Goal: Information Seeking & Learning: Learn about a topic

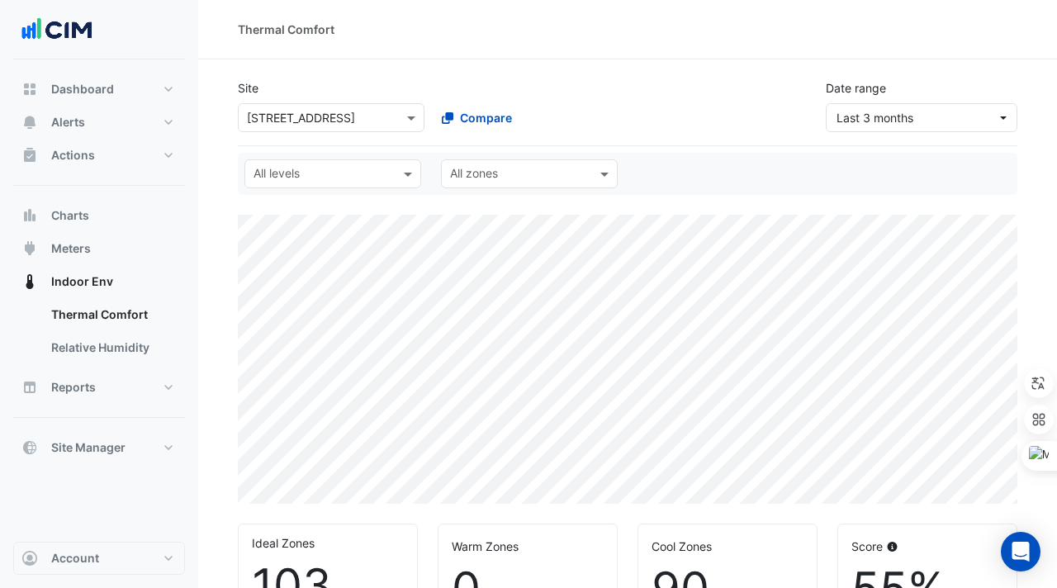
select select "***"
click at [347, 123] on input "text" at bounding box center [314, 118] width 135 height 17
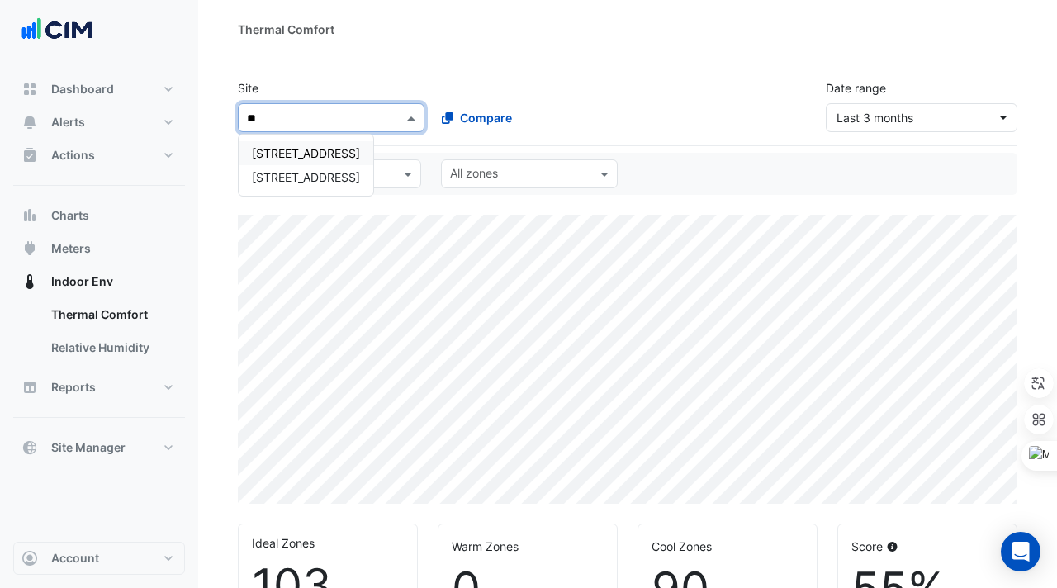
type input "***"
click at [323, 149] on span "[STREET_ADDRESS]" at bounding box center [306, 153] width 108 height 14
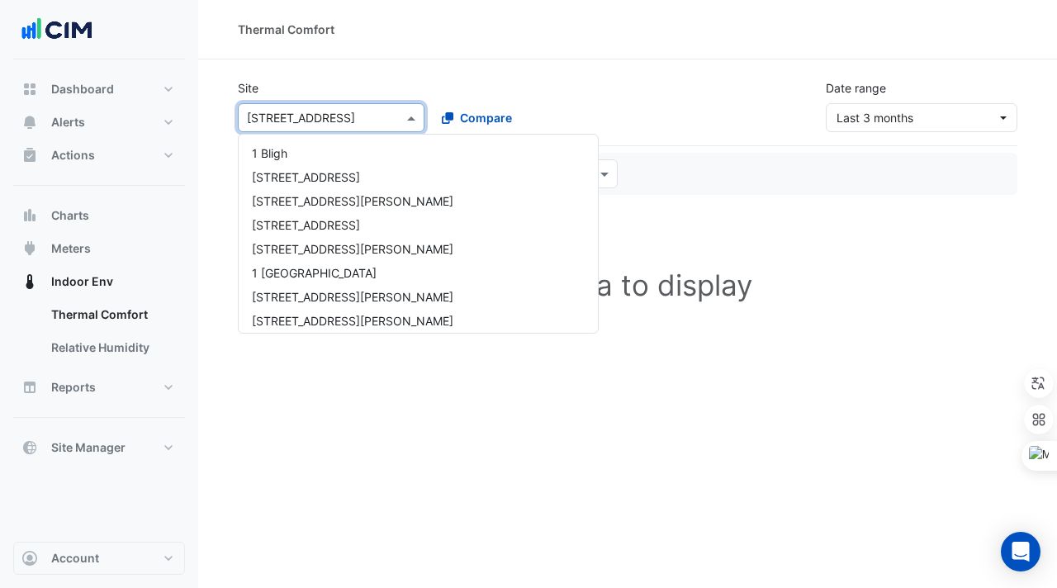
scroll to position [3169, 0]
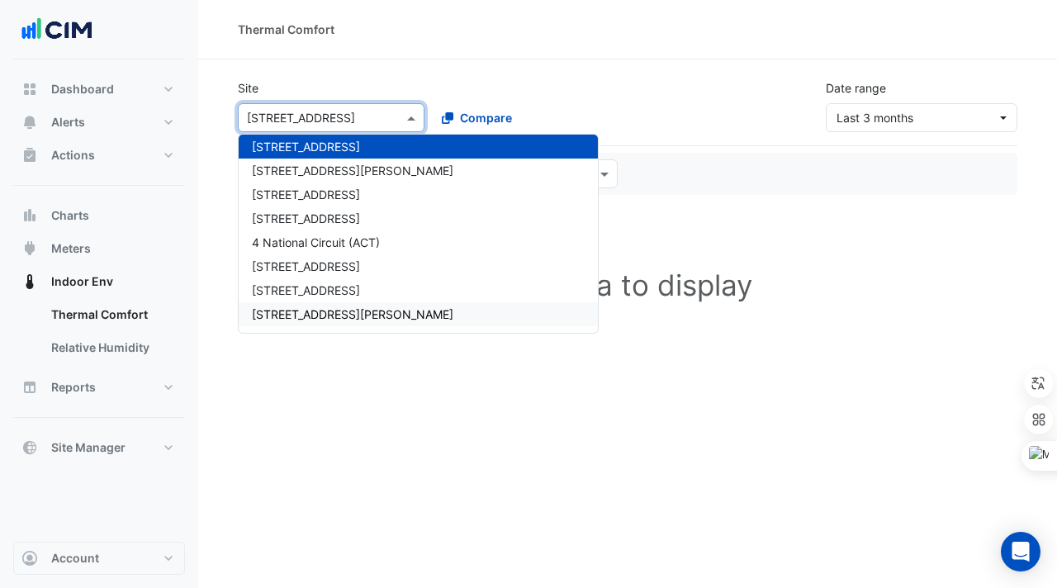
click at [601, 244] on h1 "No data to display" at bounding box center [628, 285] width 780 height 140
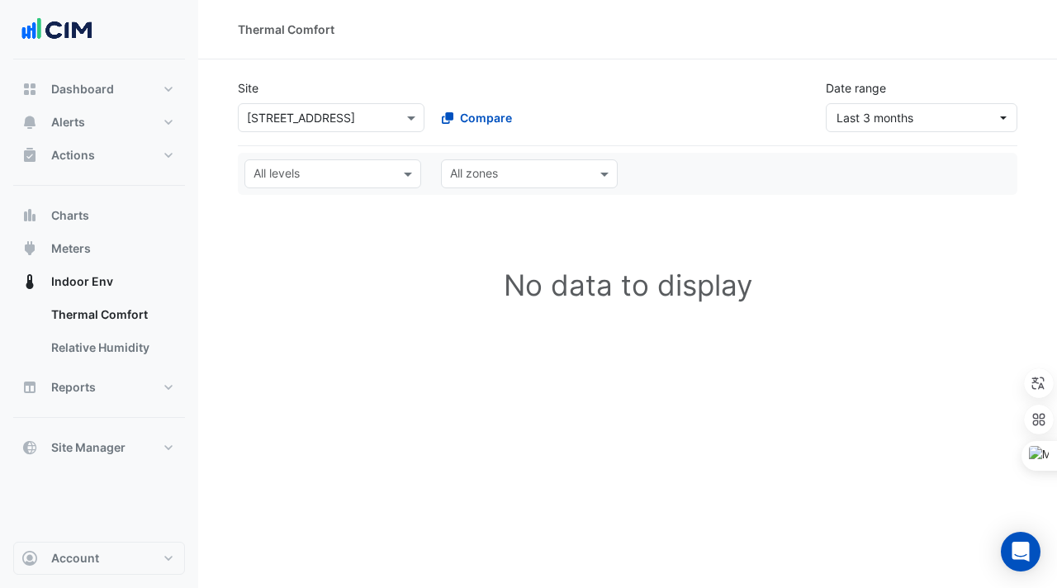
click at [359, 245] on h1 "No data to display" at bounding box center [628, 285] width 780 height 140
click at [333, 123] on input "text" at bounding box center [314, 118] width 135 height 17
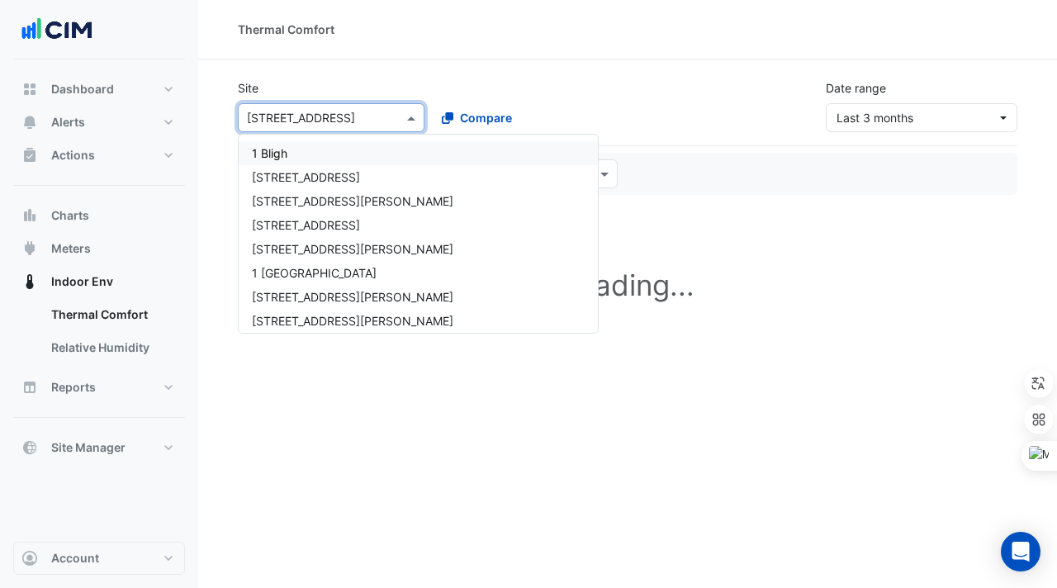
click at [349, 110] on input "text" at bounding box center [314, 118] width 135 height 17
click at [729, 254] on h1 "No data to display" at bounding box center [628, 285] width 780 height 140
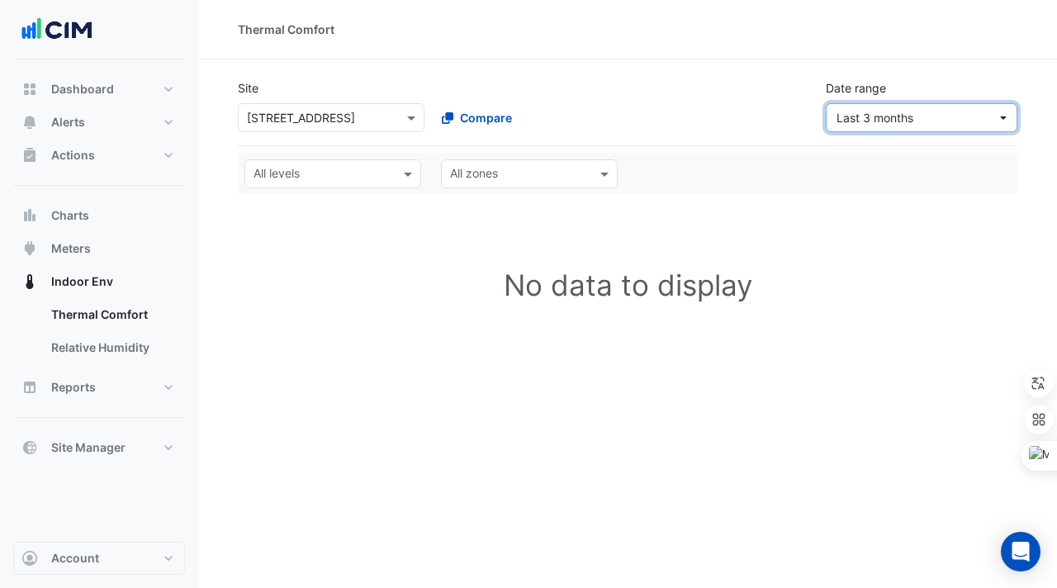
click at [867, 117] on span "Last 3 months" at bounding box center [875, 118] width 77 height 14
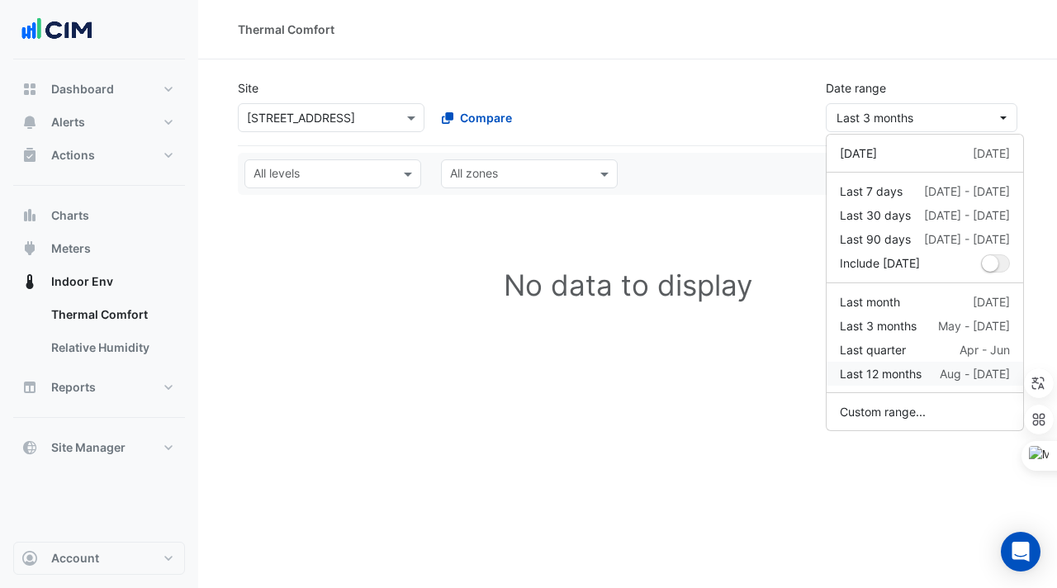
click at [884, 368] on div "Last 12 months" at bounding box center [881, 373] width 82 height 17
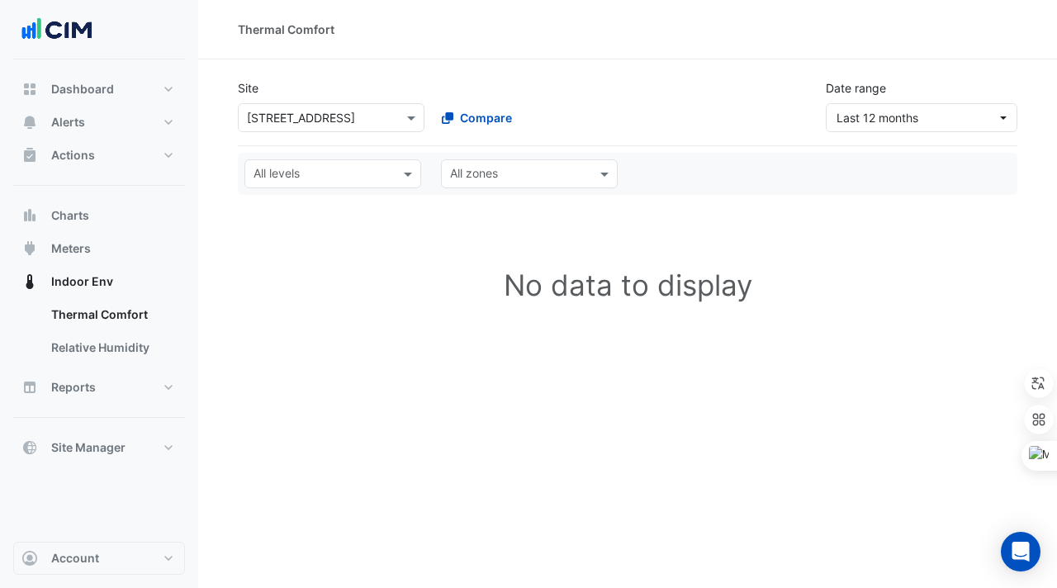
click at [325, 114] on input "text" at bounding box center [314, 118] width 135 height 17
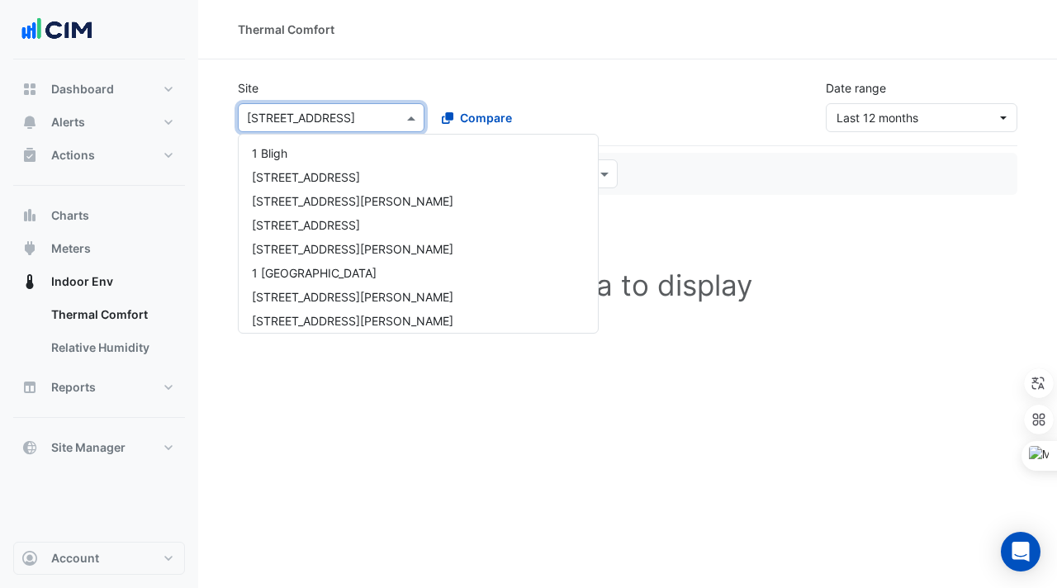
scroll to position [3169, 0]
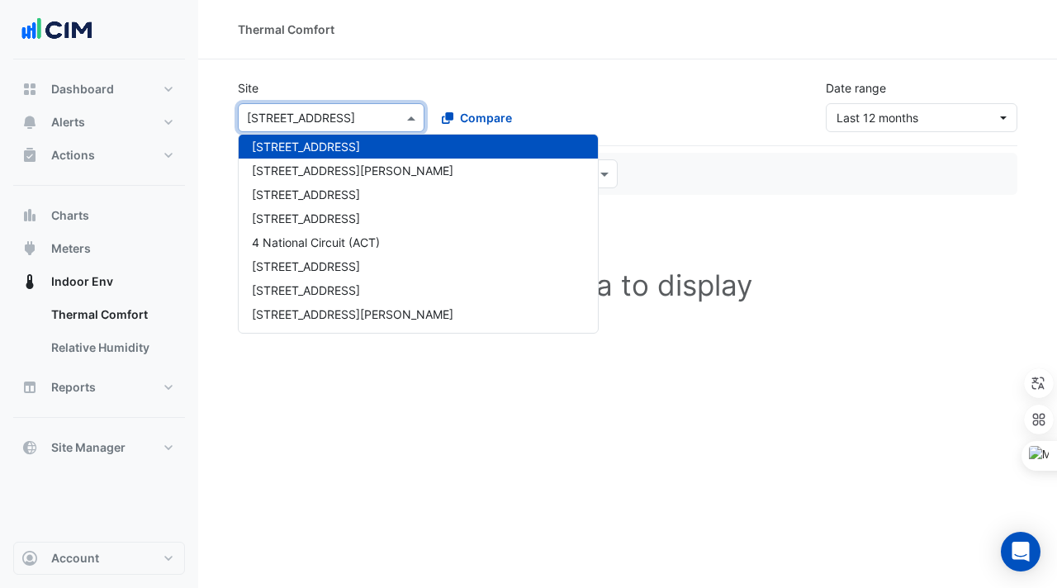
click at [684, 136] on div "Site Select a Site × 383 Kent Street 1 Bligh 1 Chandos St 1 Denison Street 1 In…" at bounding box center [628, 106] width 780 height 80
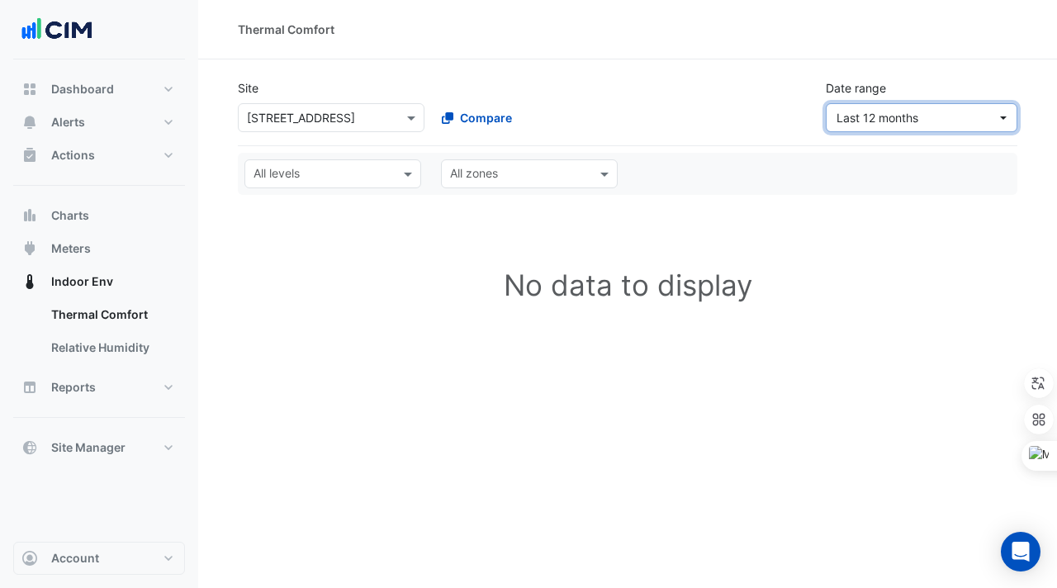
click at [857, 123] on span "Last 12 months" at bounding box center [878, 118] width 82 height 14
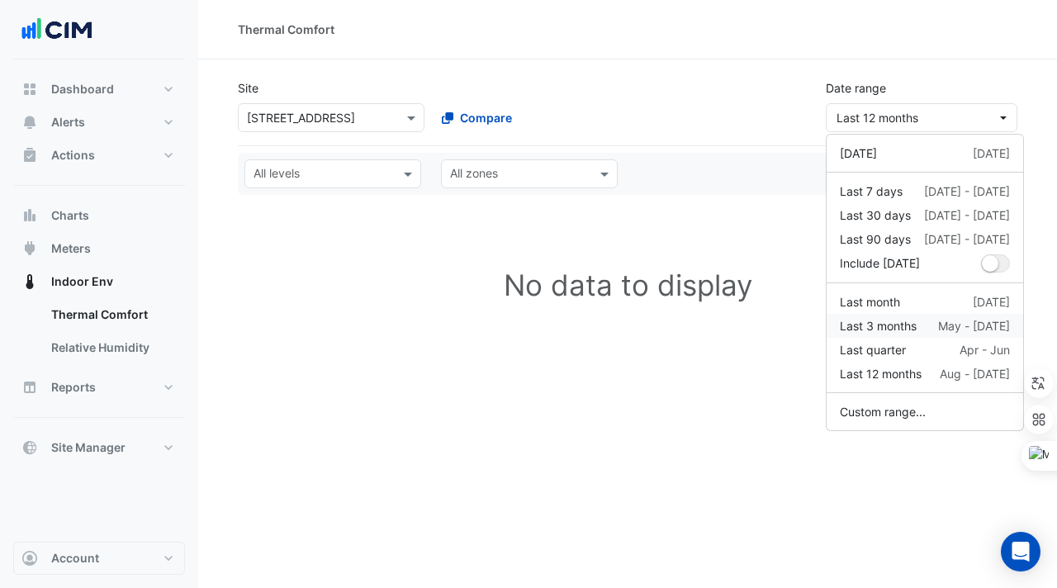
click at [912, 316] on button "Last 3 months May - Jul" at bounding box center [925, 326] width 197 height 24
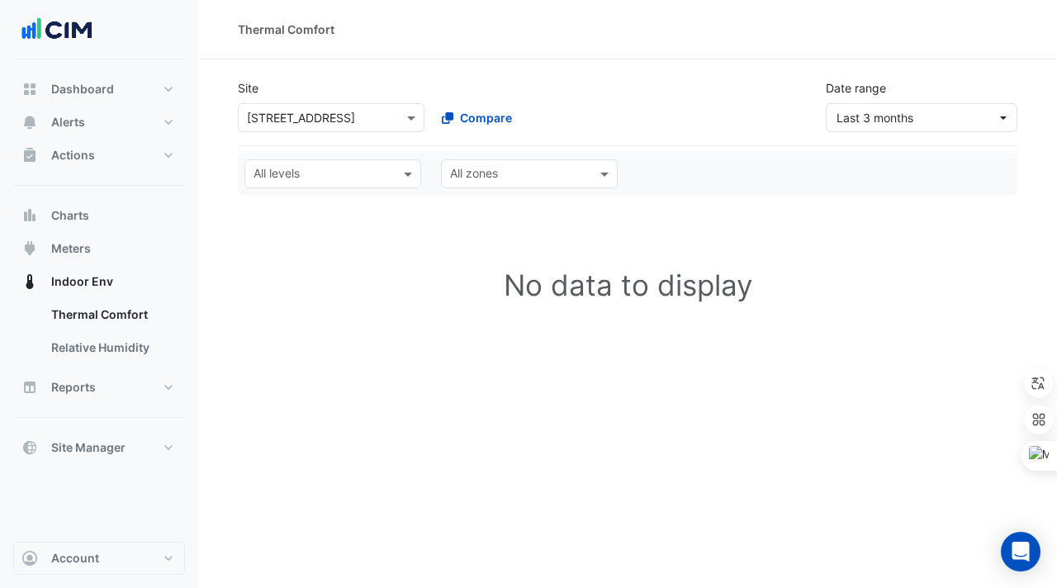
click at [310, 120] on input "text" at bounding box center [314, 118] width 135 height 17
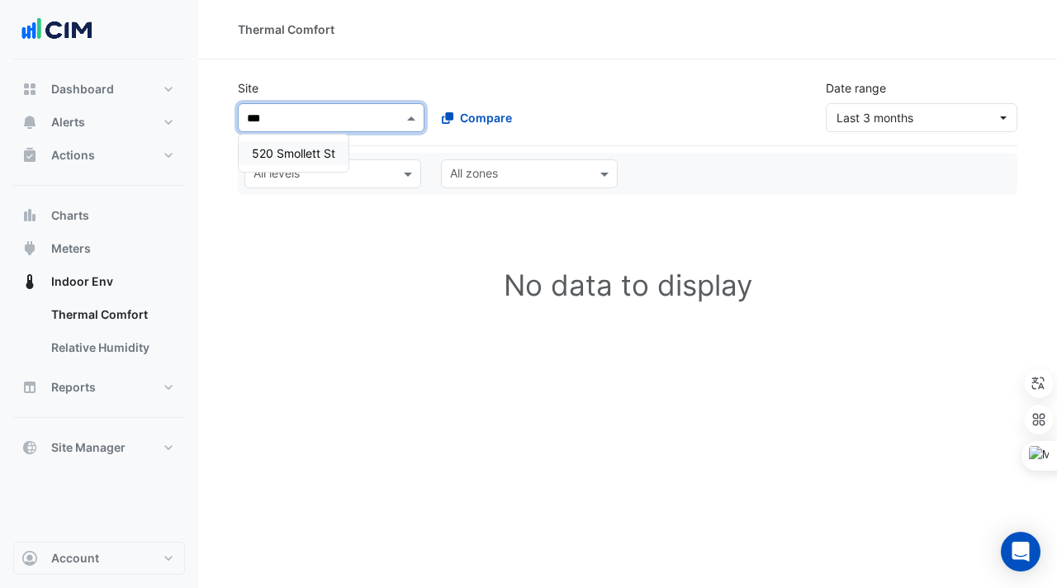
type input "***"
click at [283, 151] on span "520 Smollett St" at bounding box center [293, 153] width 83 height 14
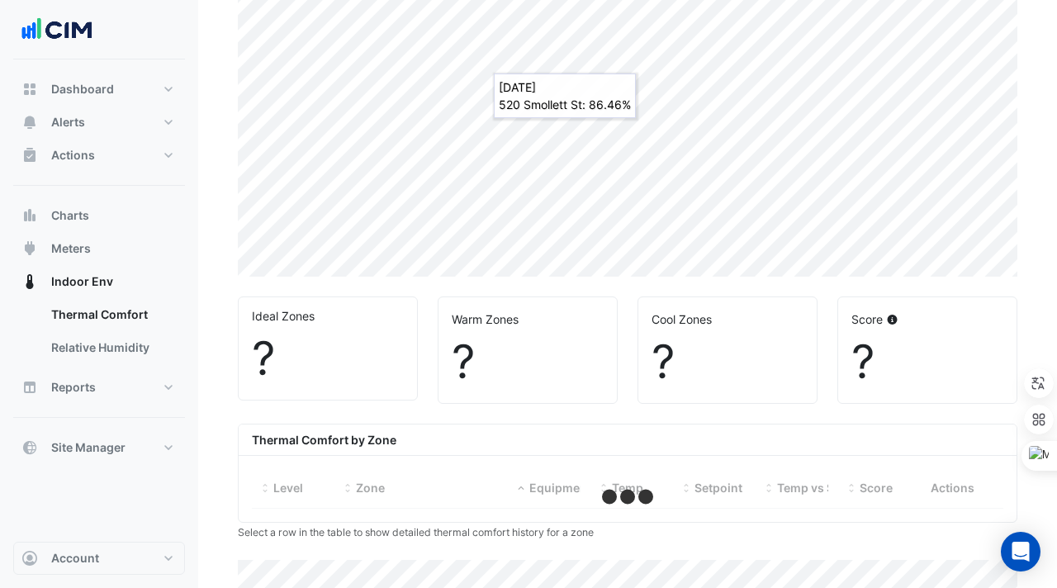
select select "***"
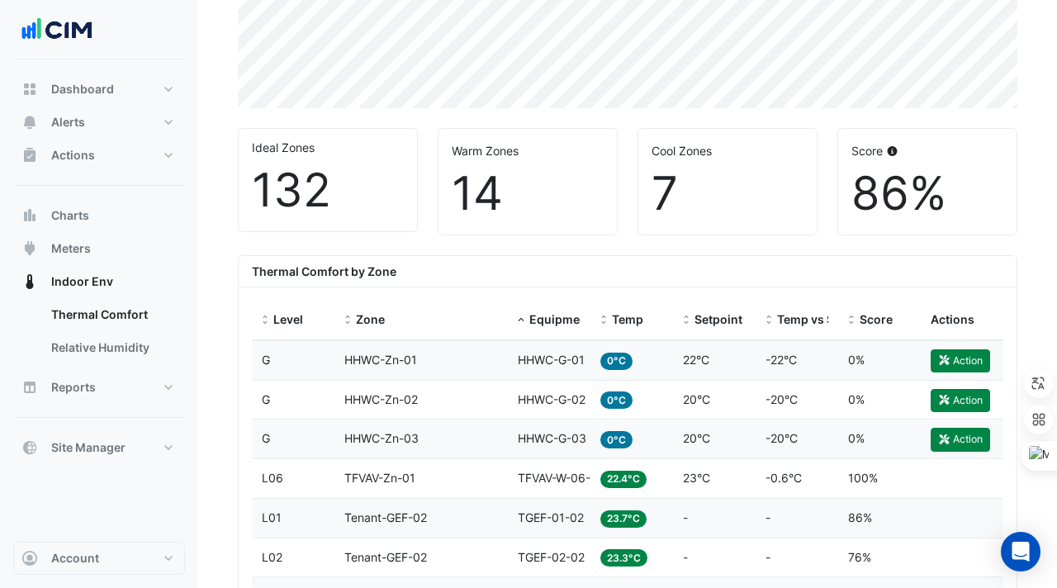
scroll to position [448, 0]
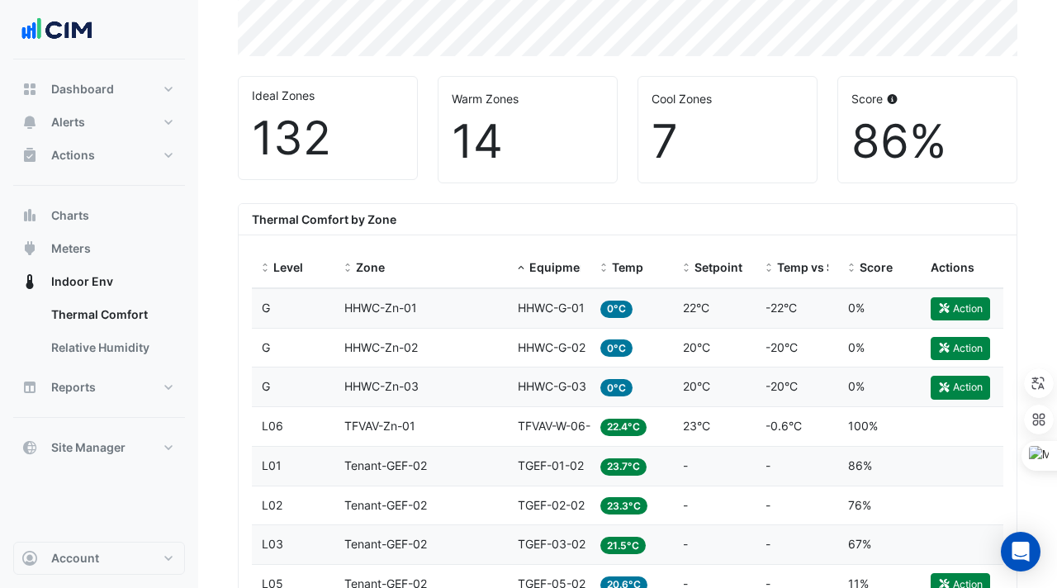
drag, startPoint x: 584, startPoint y: 252, endPoint x: 682, endPoint y: 251, distance: 98.3
click at [682, 251] on div "Level Zone Equipment Temp Setpoint Temp vs Setpoint Score Actions" at bounding box center [628, 269] width 752 height 40
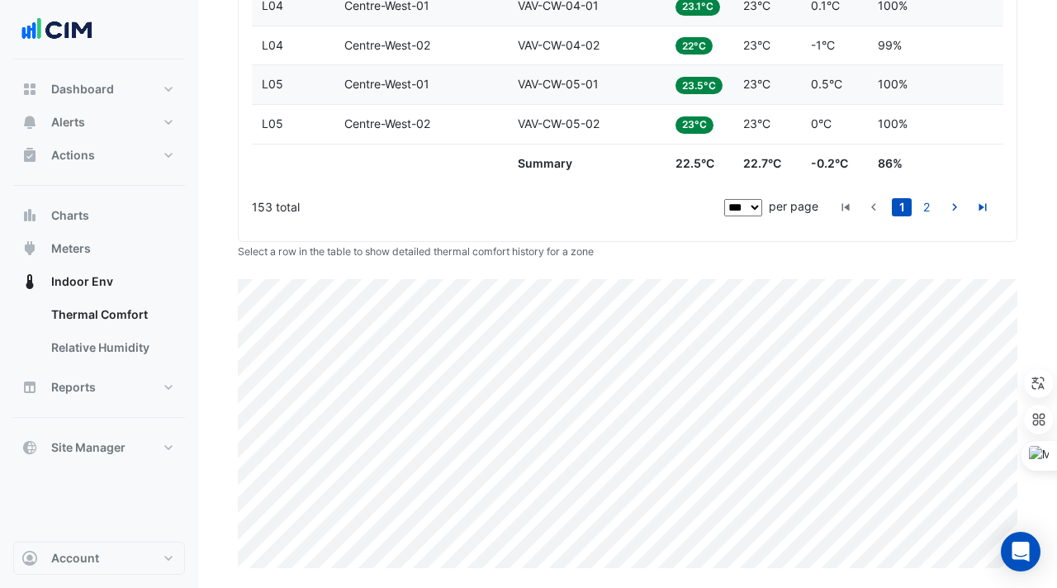
scroll to position [4536, 0]
click at [930, 212] on link "2" at bounding box center [927, 208] width 20 height 18
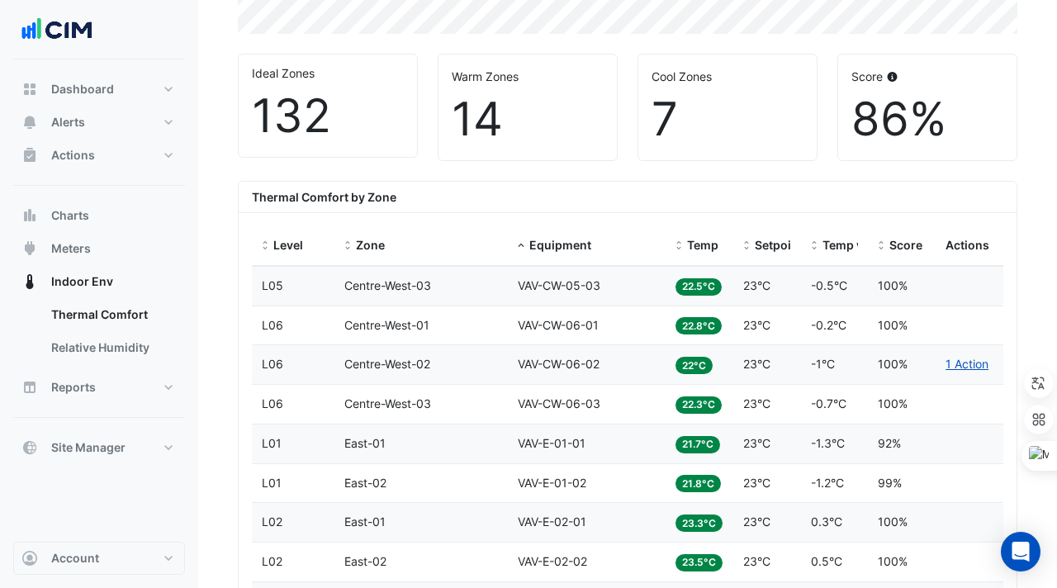
scroll to position [569, 0]
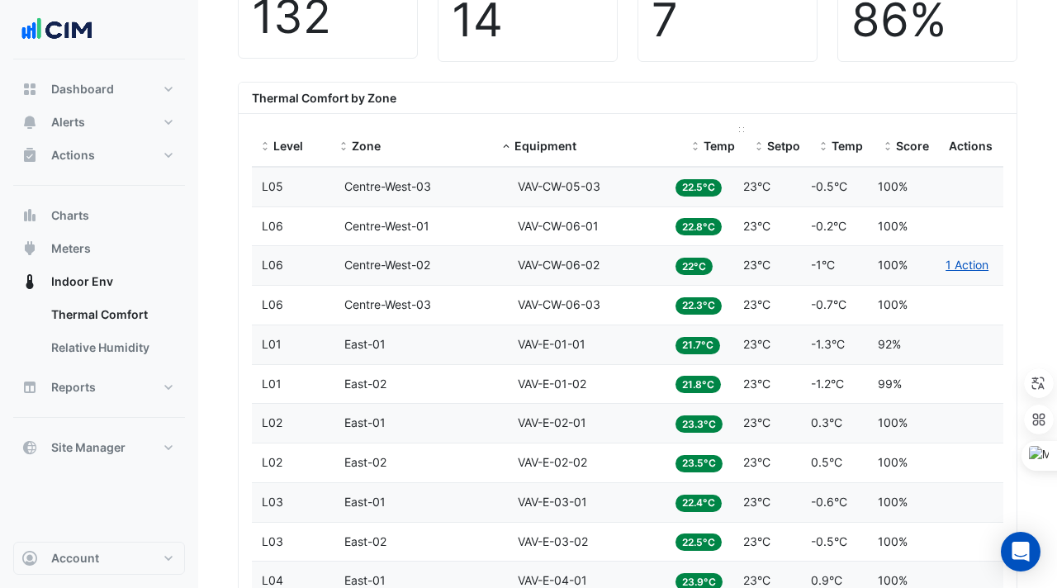
drag, startPoint x: 659, startPoint y: 129, endPoint x: 719, endPoint y: 129, distance: 59.5
click at [719, 129] on div "Level Zone Equipment Temp Setpoint Temp vs Setpoint Score Actions" at bounding box center [628, 147] width 752 height 40
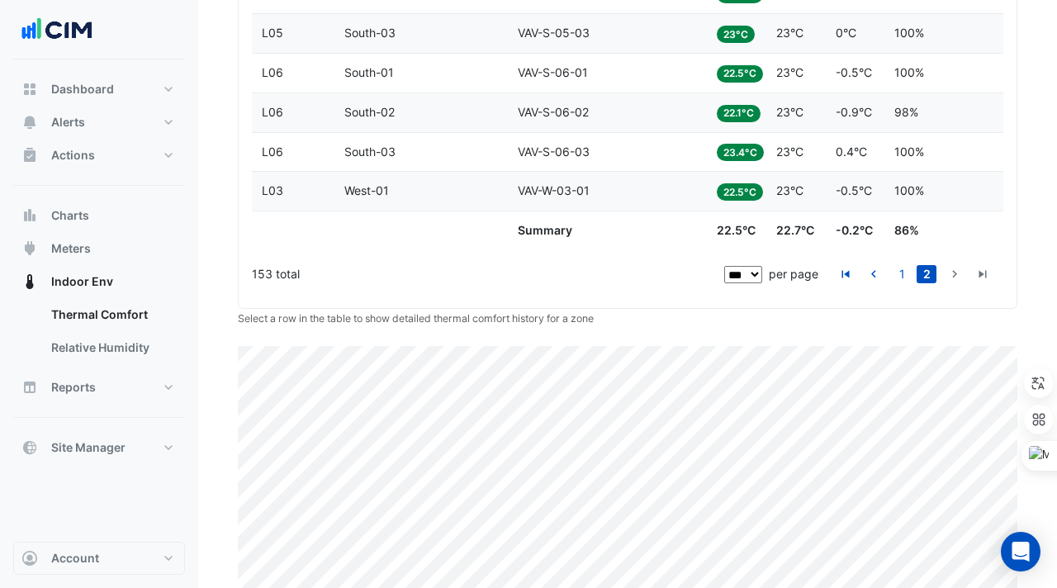
scroll to position [2720, 0]
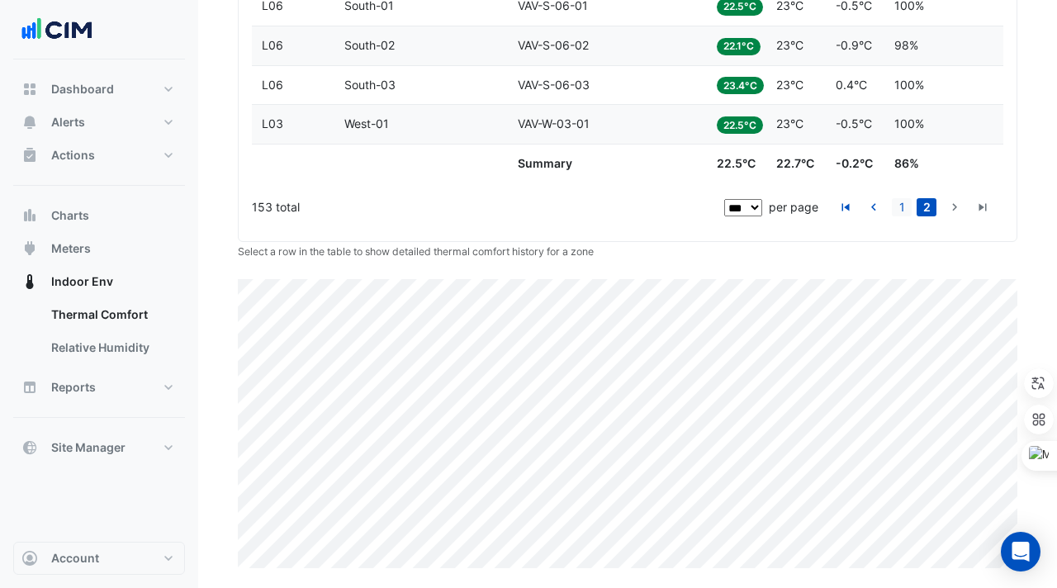
click at [903, 207] on link "1" at bounding box center [902, 207] width 20 height 18
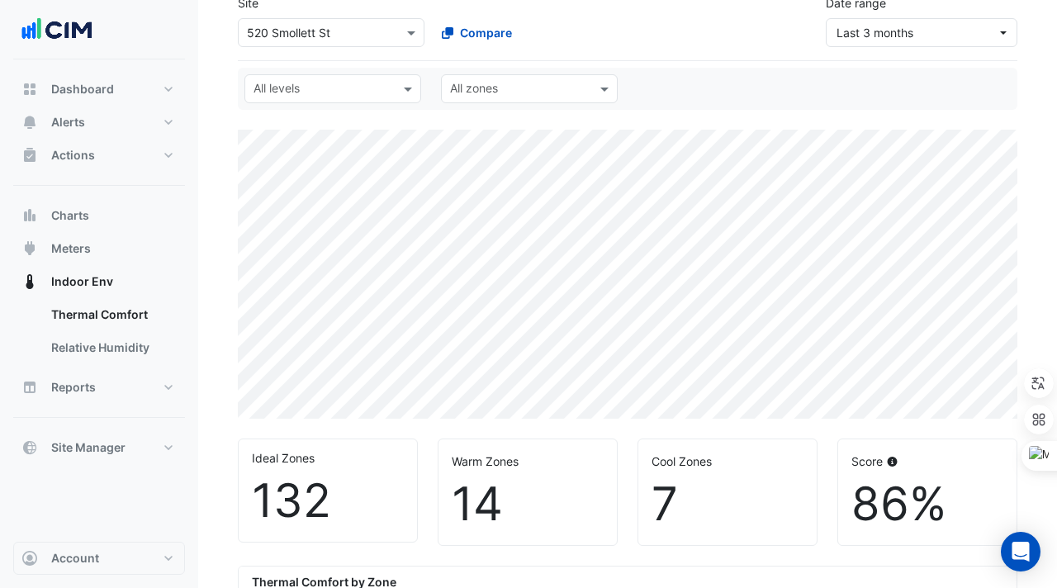
scroll to position [83, 0]
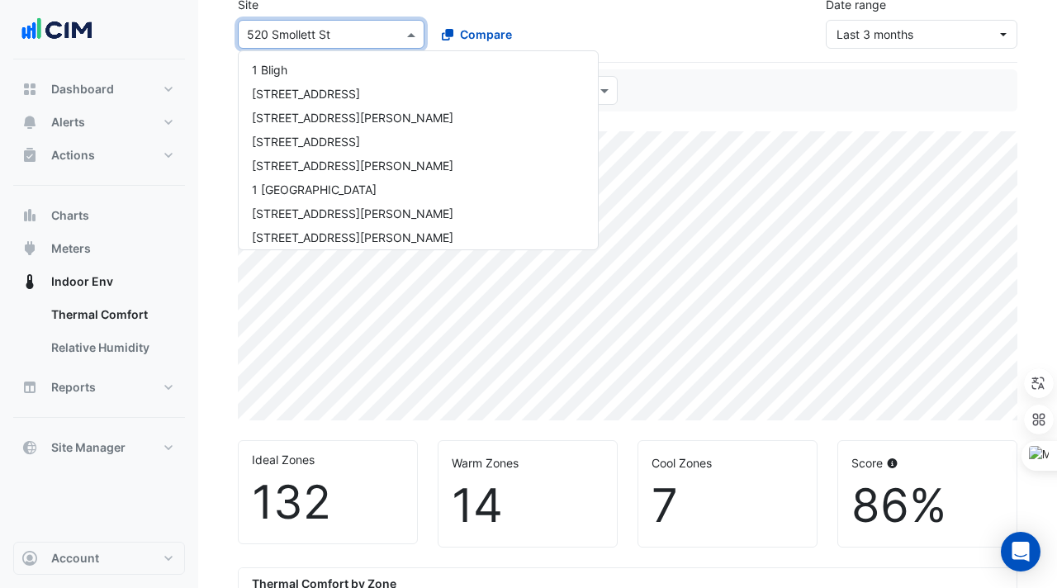
click at [283, 33] on input "text" at bounding box center [314, 34] width 135 height 17
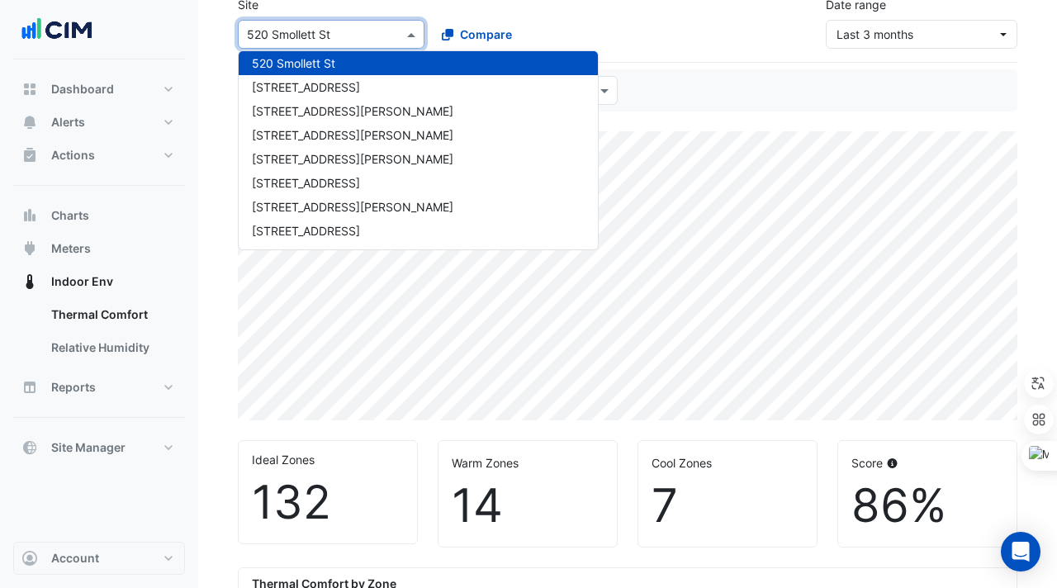
click at [268, 33] on input "text" at bounding box center [314, 34] width 135 height 17
type input "**"
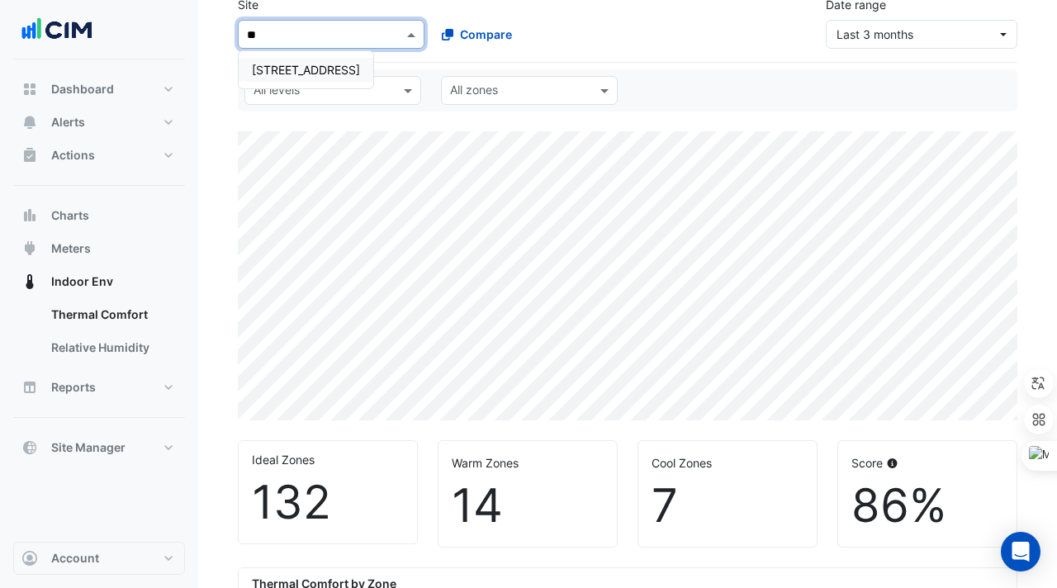
click at [287, 59] on div "[STREET_ADDRESS]" at bounding box center [306, 70] width 135 height 24
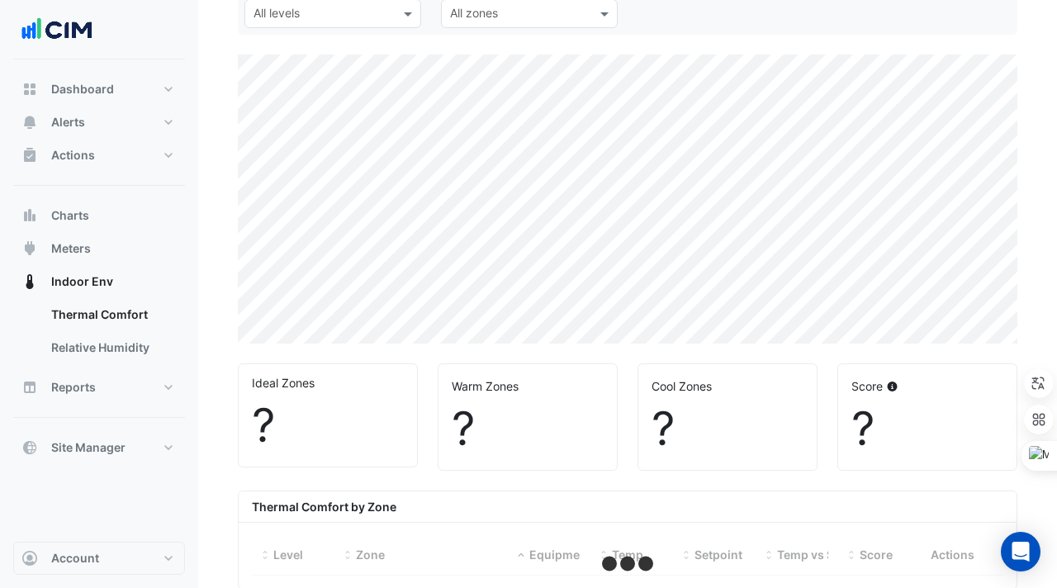
select select "***"
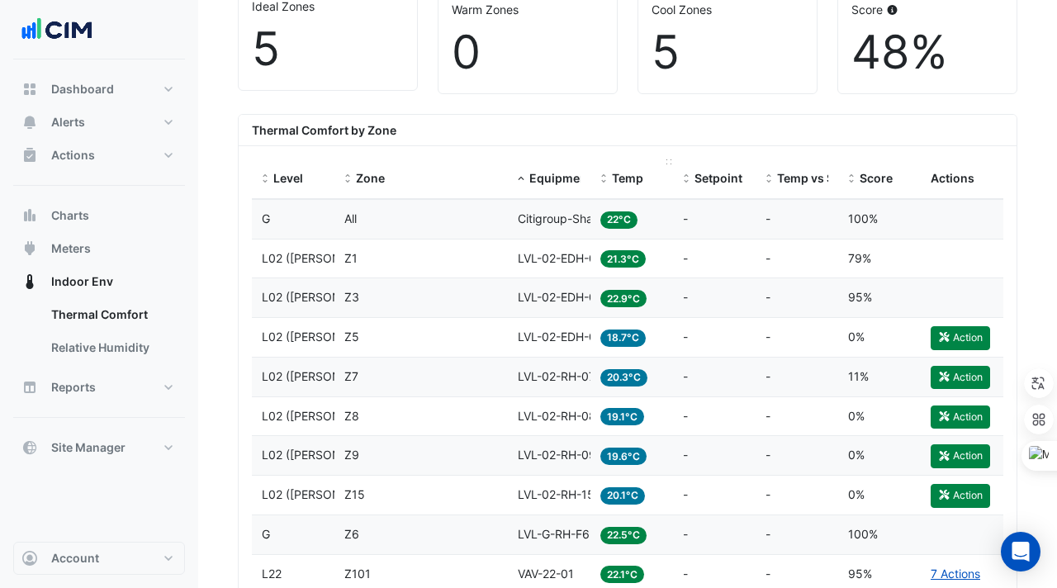
scroll to position [517, 0]
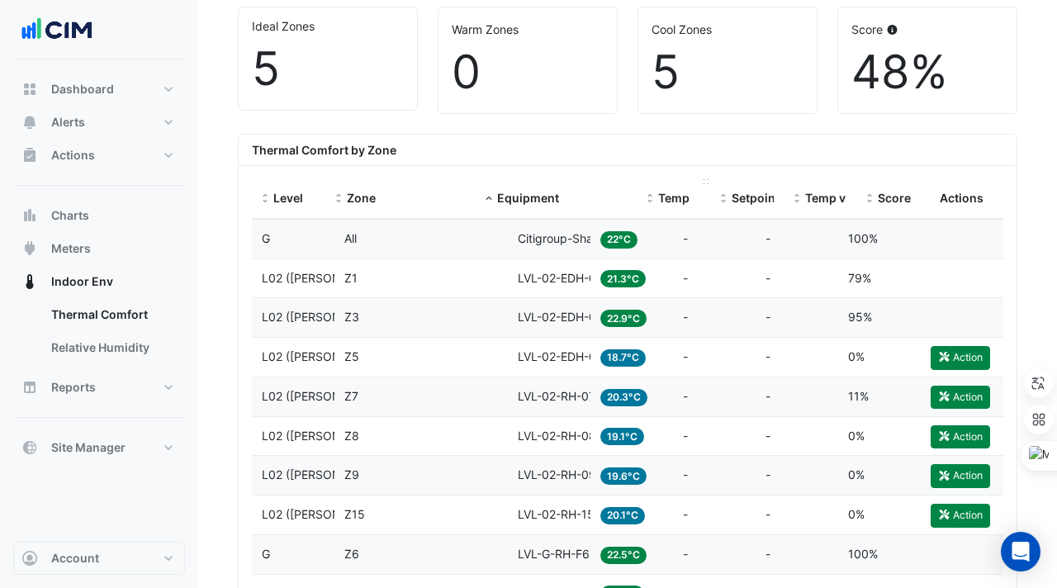
drag, startPoint x: 584, startPoint y: 180, endPoint x: 697, endPoint y: 183, distance: 113.2
click at [697, 183] on div "Level Zone Equipment Temp Setpoint Temp vs Setpoint Score Actions" at bounding box center [628, 199] width 752 height 40
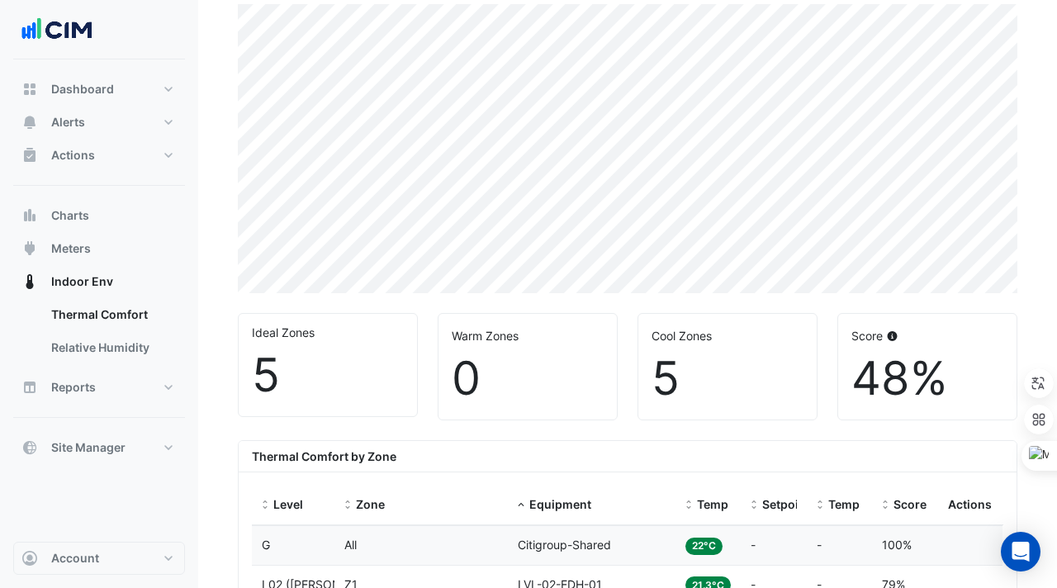
scroll to position [0, 0]
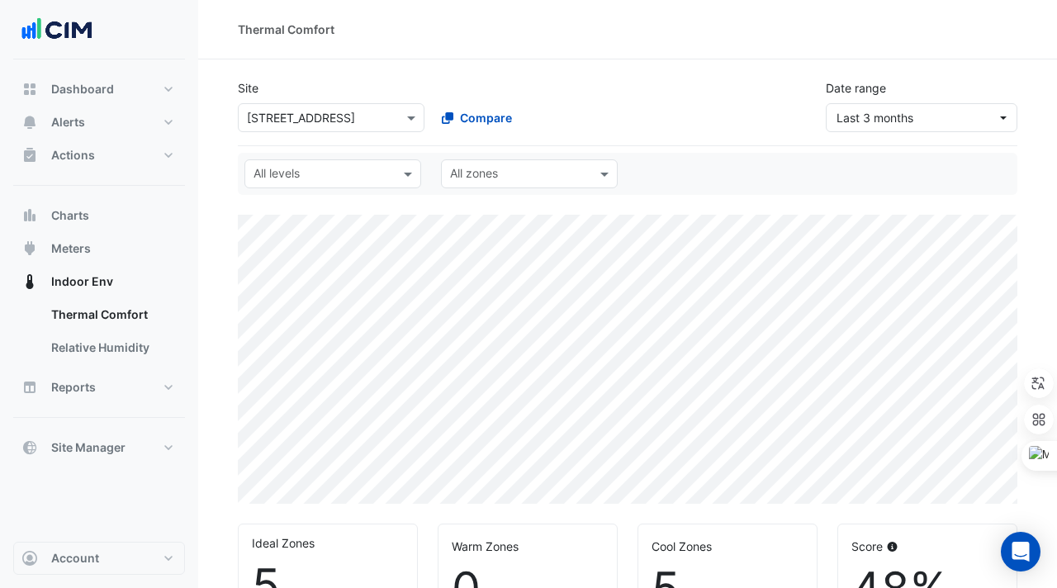
click at [283, 102] on div "Select a Site × 68 Pitt St Compare" at bounding box center [428, 115] width 387 height 36
click at [283, 114] on input "text" at bounding box center [314, 118] width 135 height 17
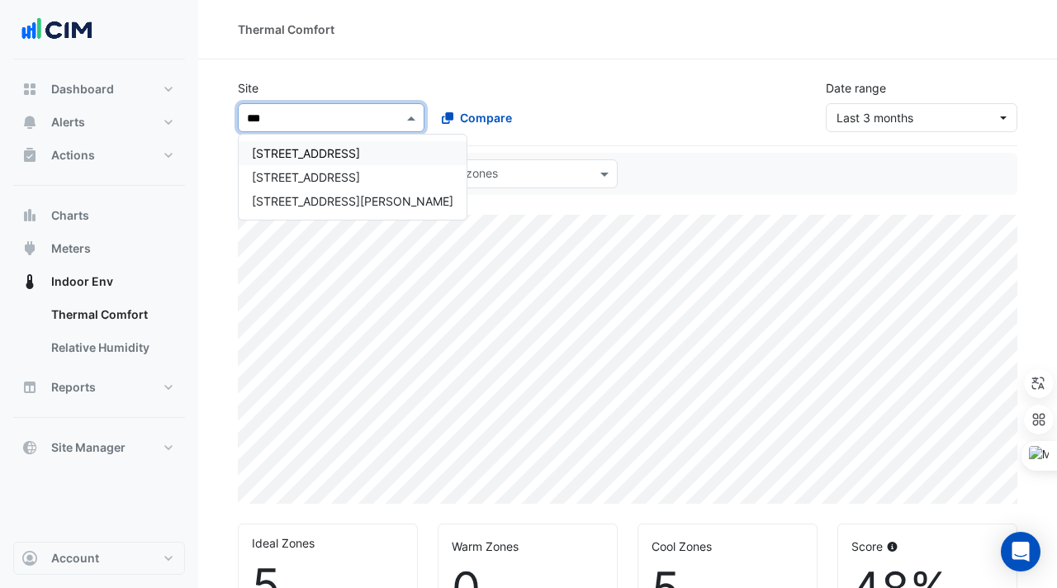
type input "****"
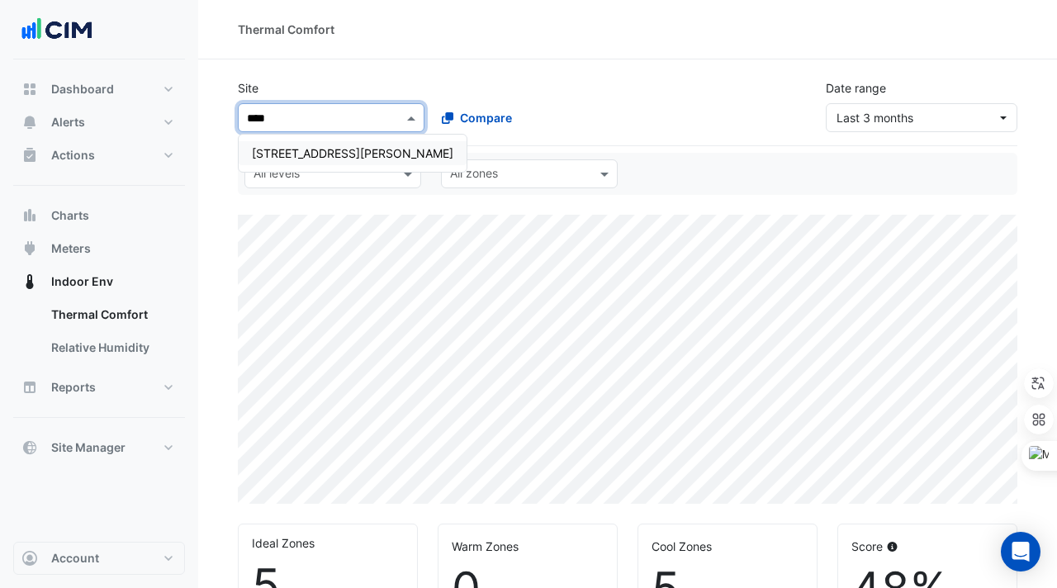
click at [286, 158] on span "[STREET_ADDRESS][PERSON_NAME]" at bounding box center [353, 153] width 202 height 14
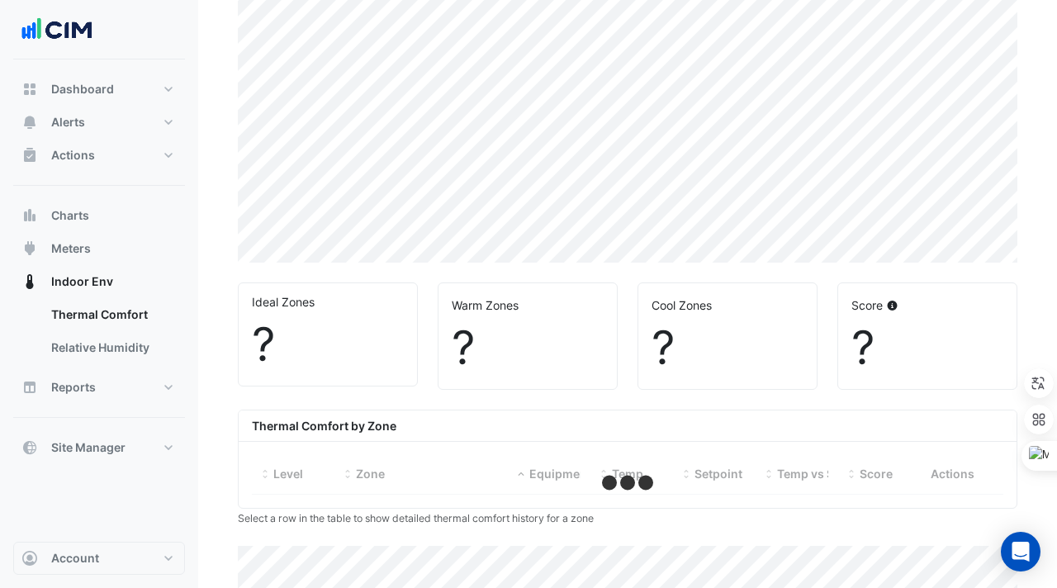
select select "***"
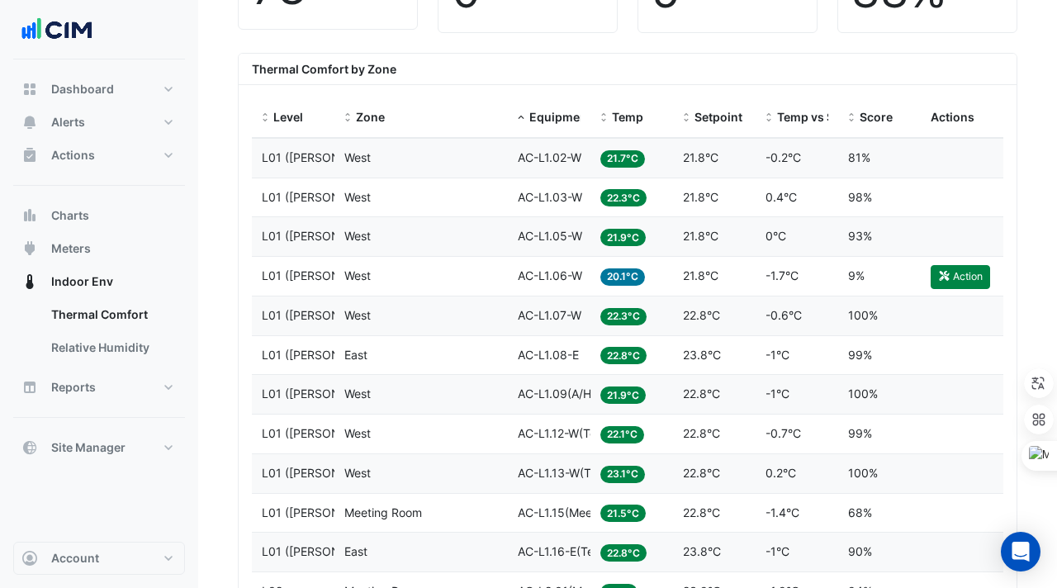
scroll to position [534, 0]
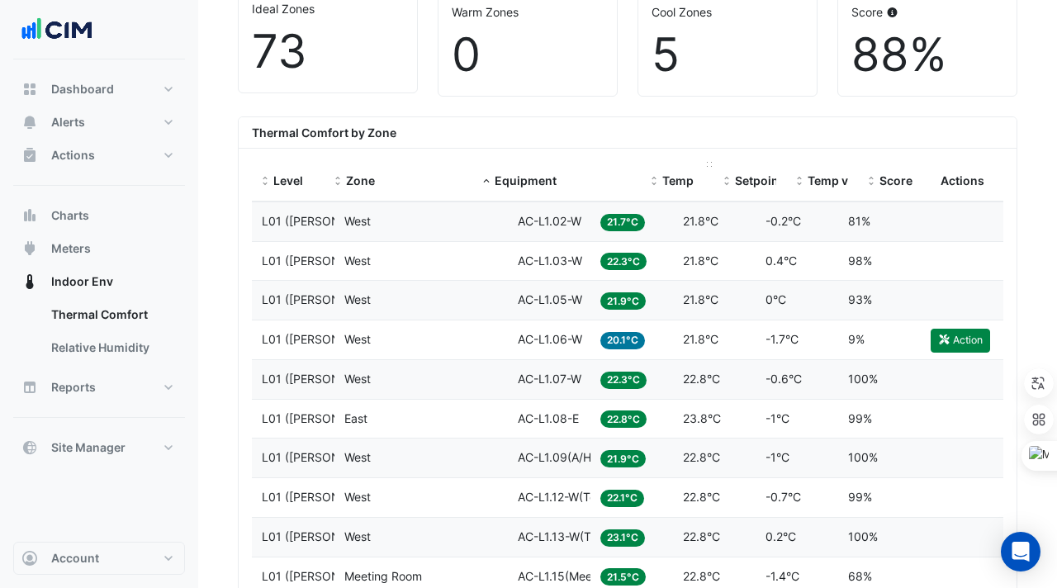
drag, startPoint x: 585, startPoint y: 164, endPoint x: 698, endPoint y: 164, distance: 113.2
click at [698, 164] on div "Level Zone Equipment Temp Setpoint Temp vs Setpoint Score Actions" at bounding box center [628, 182] width 752 height 40
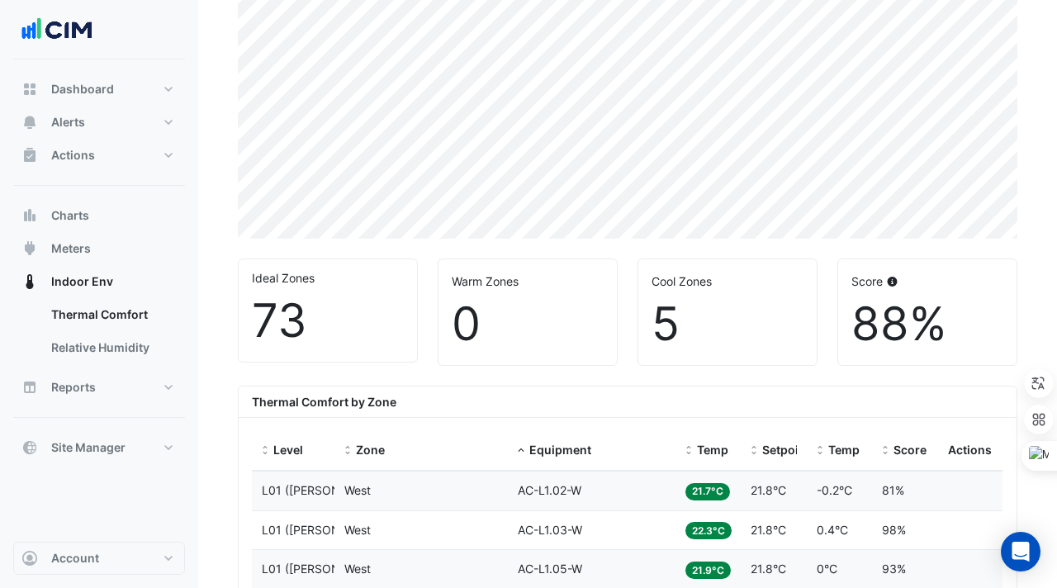
scroll to position [295, 0]
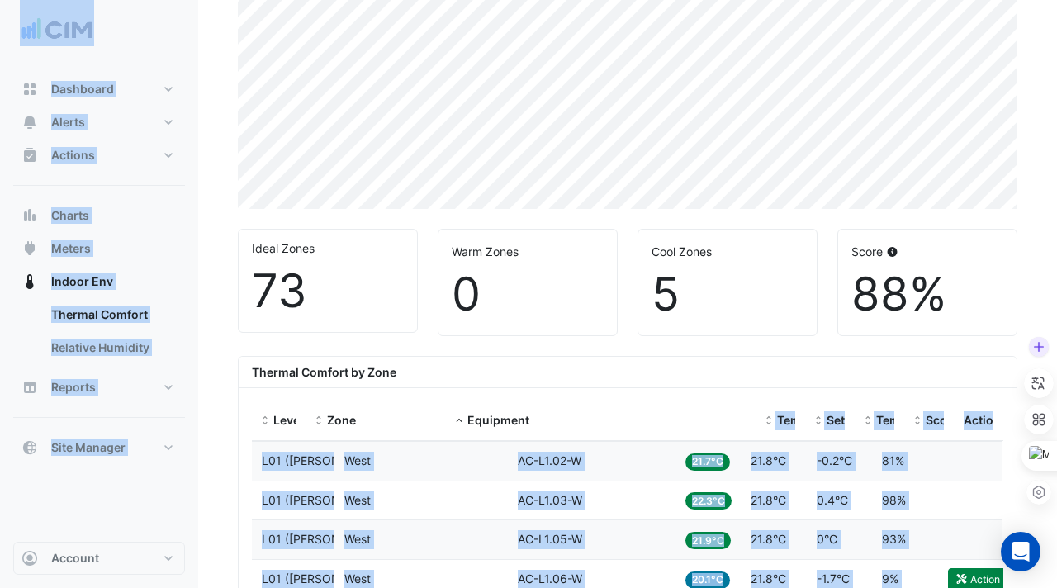
drag, startPoint x: 669, startPoint y: 403, endPoint x: 1057, endPoint y: 395, distance: 387.5
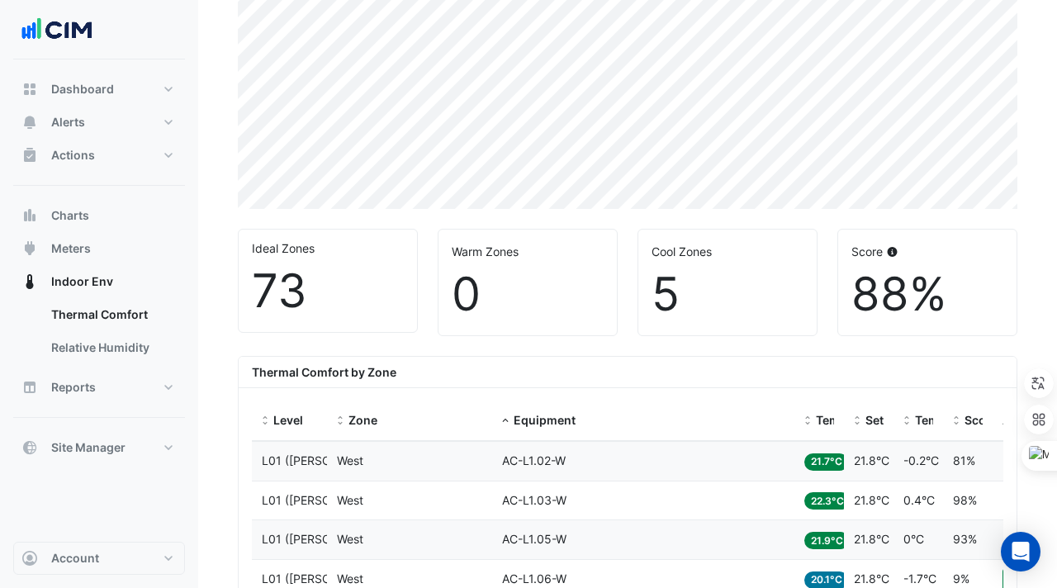
click at [660, 374] on div "Thermal Comfort by Zone" at bounding box center [628, 372] width 778 height 31
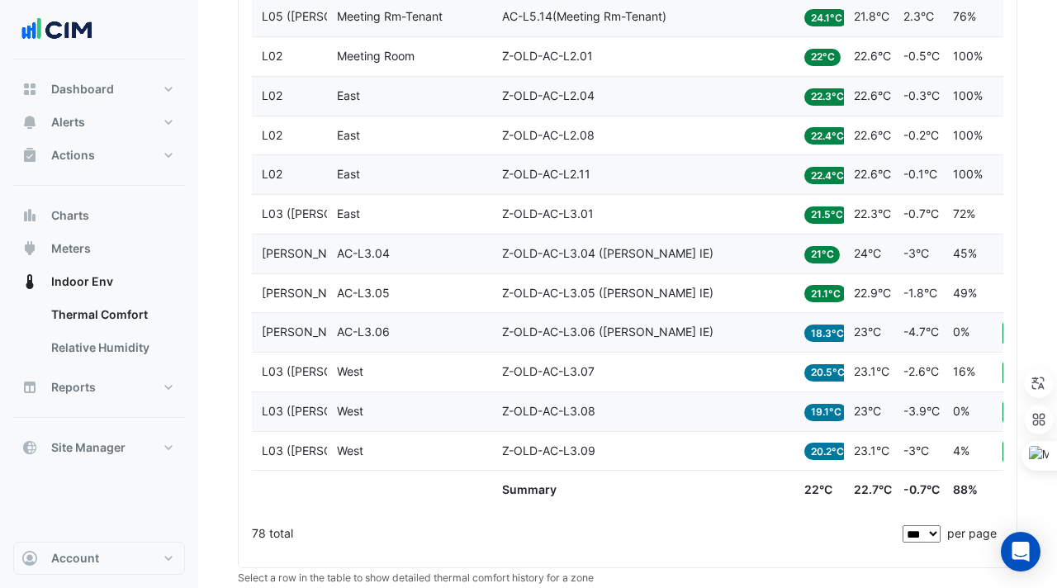
scroll to position [3322, 0]
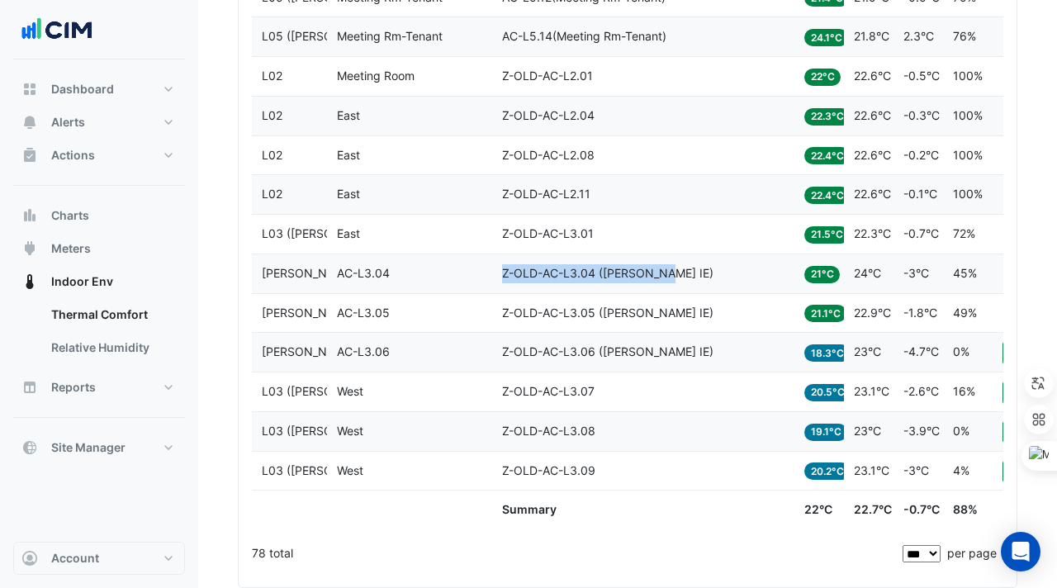
drag, startPoint x: 501, startPoint y: 269, endPoint x: 666, endPoint y: 275, distance: 165.3
click at [666, 275] on datatable-body-cell "Equipment Z-OLD-AC-L3.04 (NABERS IE)" at bounding box center [643, 273] width 302 height 39
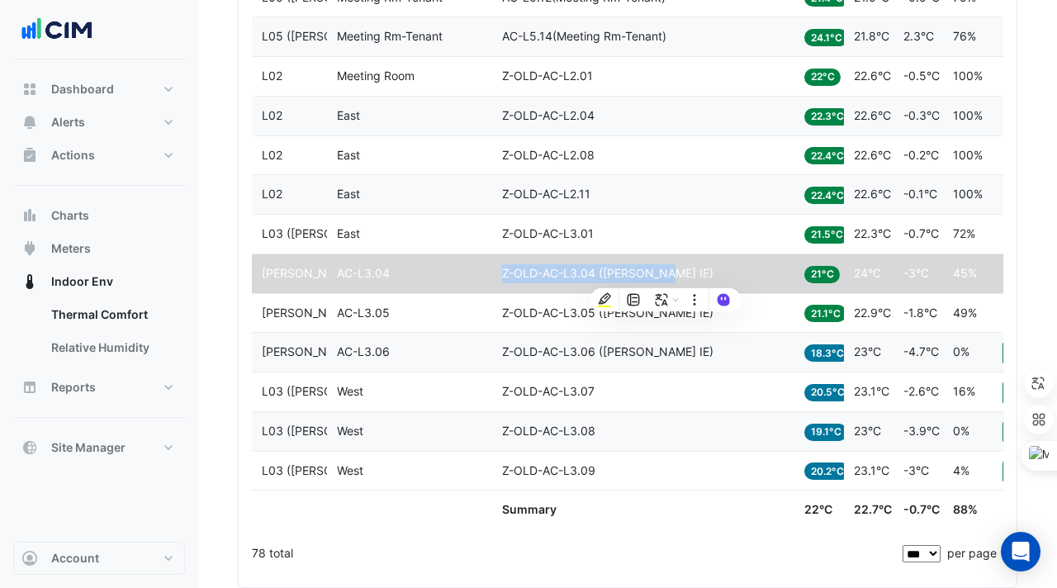
copy span "Z-OLD-AC-L3.04 (NABERS IE)"
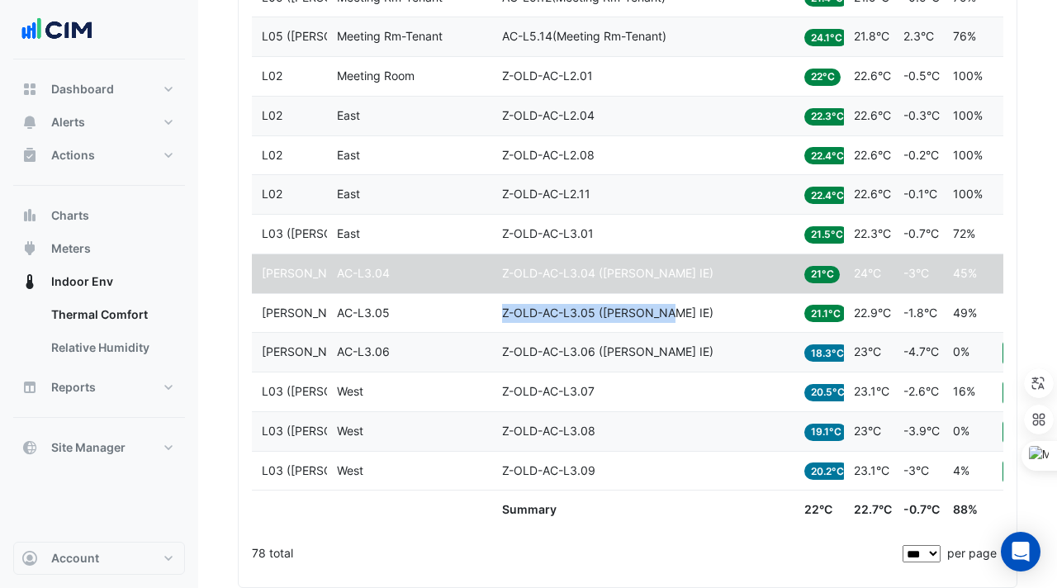
copy span "Z-OLD-AC-L3.05 (NABERS IE)"
drag, startPoint x: 503, startPoint y: 316, endPoint x: 670, endPoint y: 314, distance: 166.9
click at [670, 314] on div "Equipment Z-OLD-AC-L3.05 (NABERS IE)" at bounding box center [643, 313] width 283 height 19
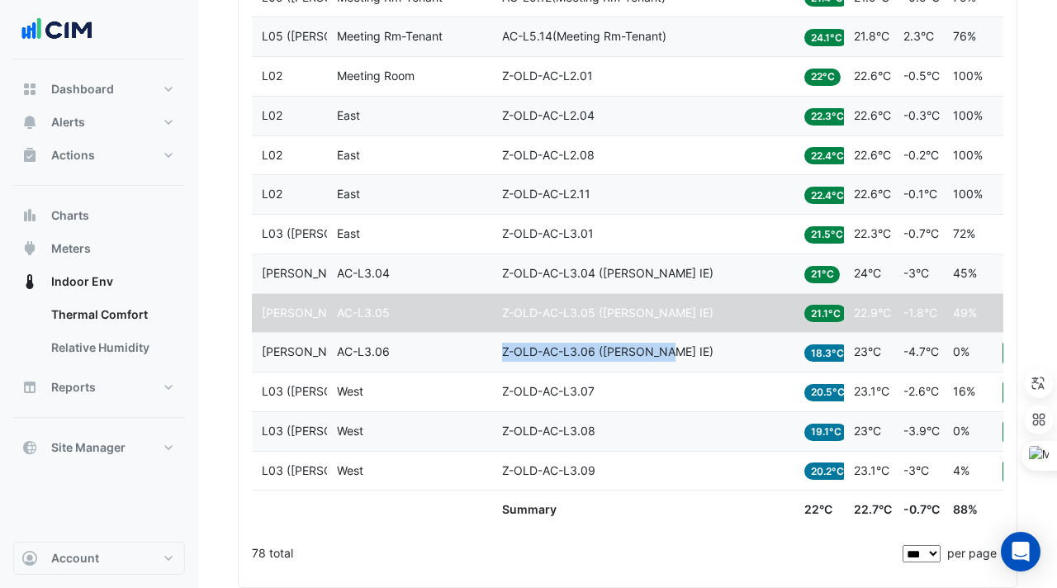
drag, startPoint x: 502, startPoint y: 354, endPoint x: 672, endPoint y: 359, distance: 170.2
click at [672, 359] on div "Equipment Z-OLD-AC-L3.06 (NABERS IE)" at bounding box center [643, 352] width 283 height 19
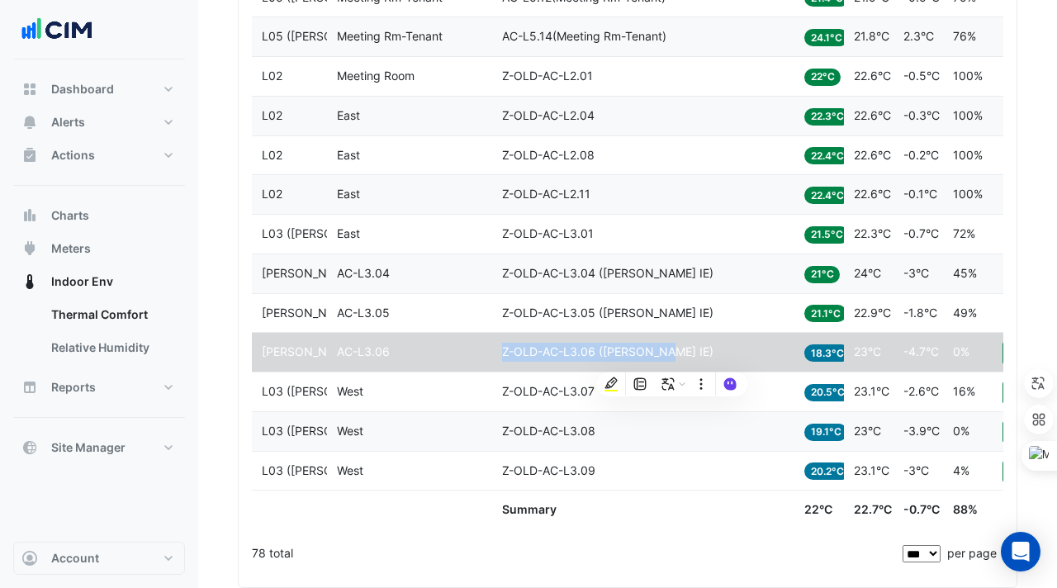
copy span "Z-OLD-AC-L3.06 (NABERS IE)"
click at [461, 322] on datatable-body-cell "Zone AC-L3.05" at bounding box center [410, 313] width 166 height 39
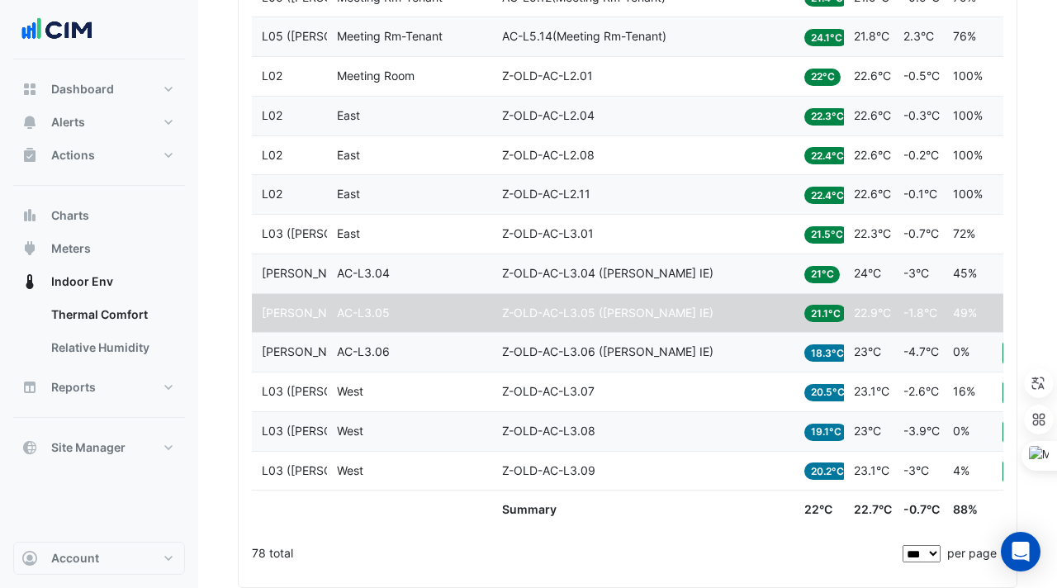
click at [581, 514] on div "Summary" at bounding box center [643, 510] width 283 height 19
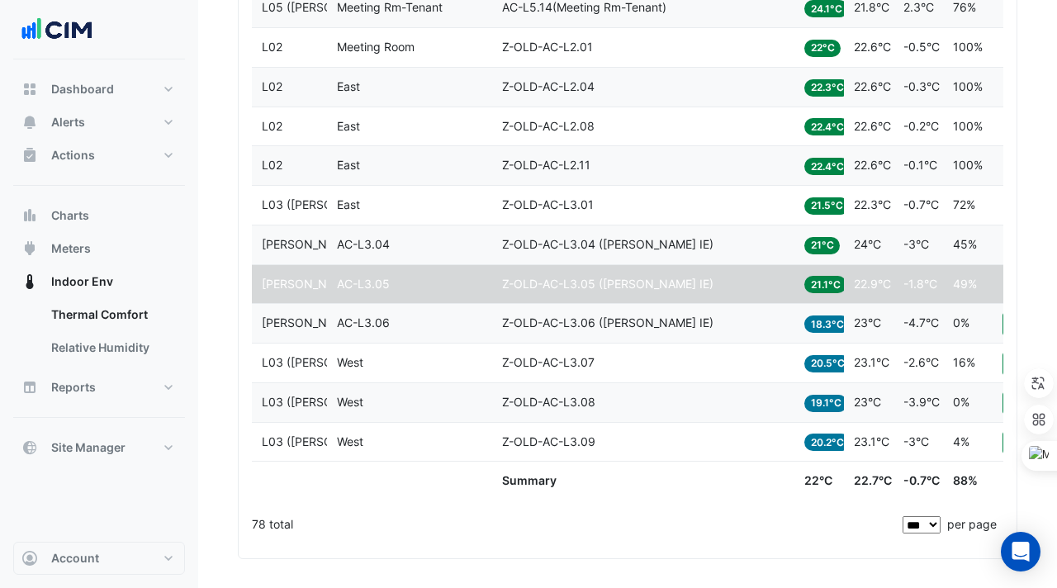
scroll to position [3365, 0]
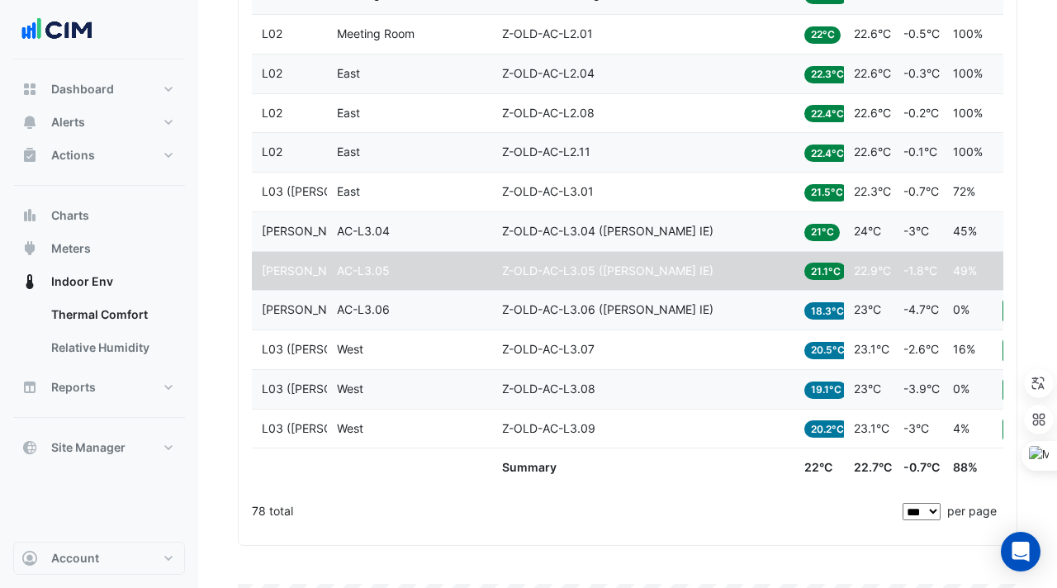
click at [541, 417] on datatable-body-cell "Equipment Z-OLD-AC-L3.09" at bounding box center [643, 429] width 302 height 39
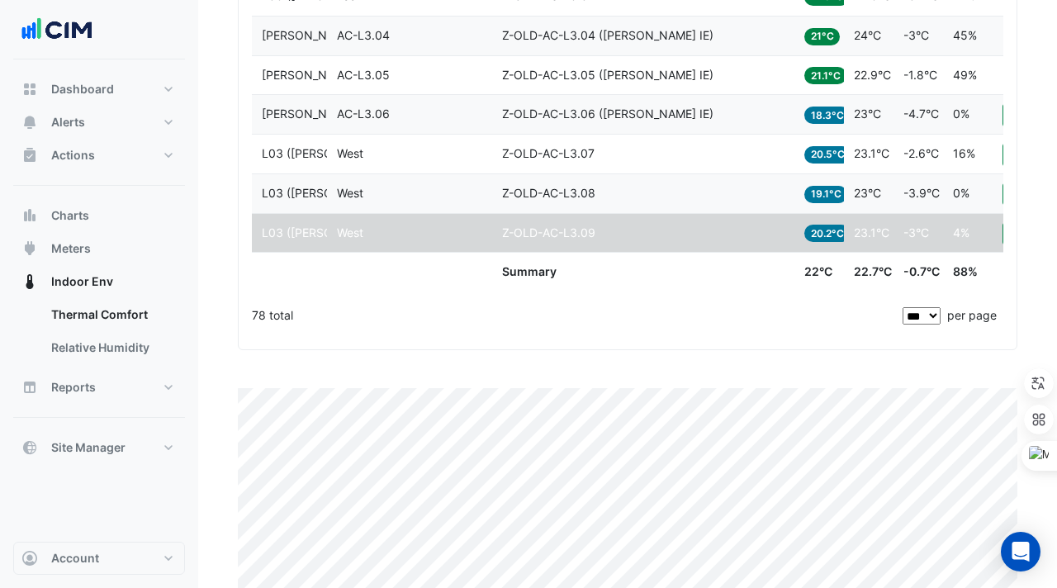
scroll to position [3351, 0]
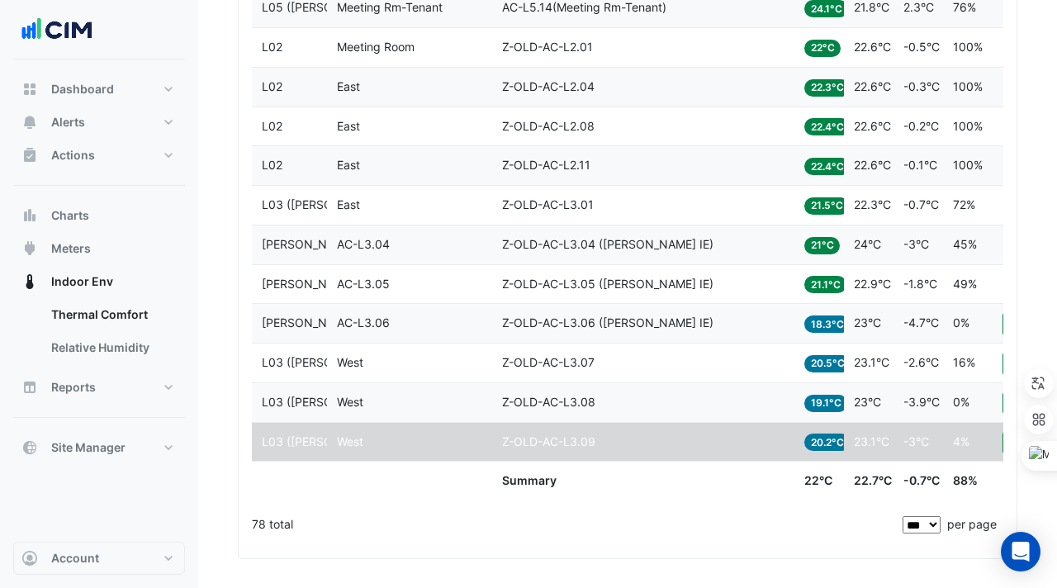
click at [608, 530] on div "78 total" at bounding box center [576, 524] width 648 height 41
click at [595, 482] on div "Summary" at bounding box center [643, 481] width 283 height 19
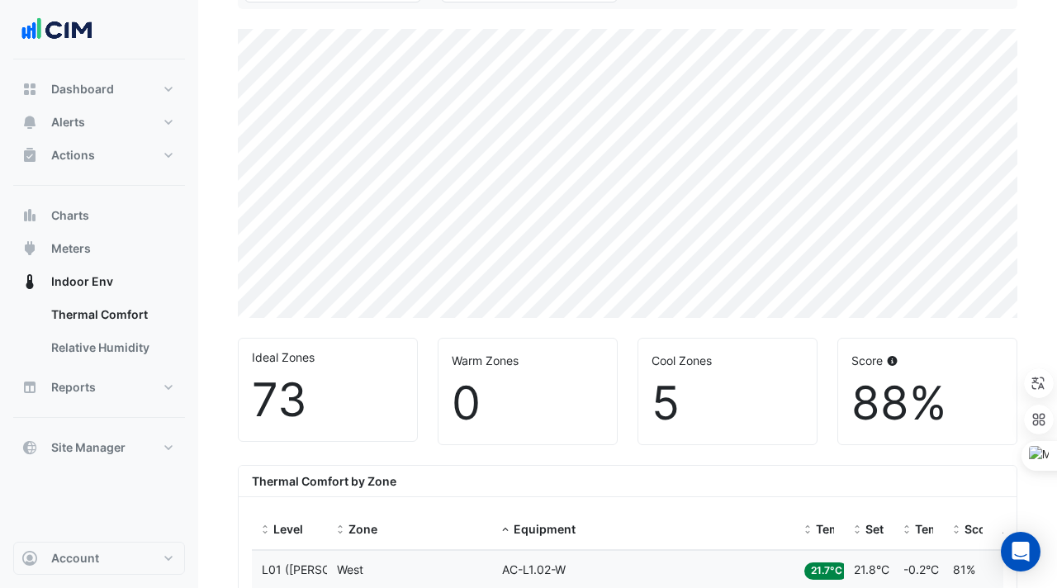
scroll to position [0, 0]
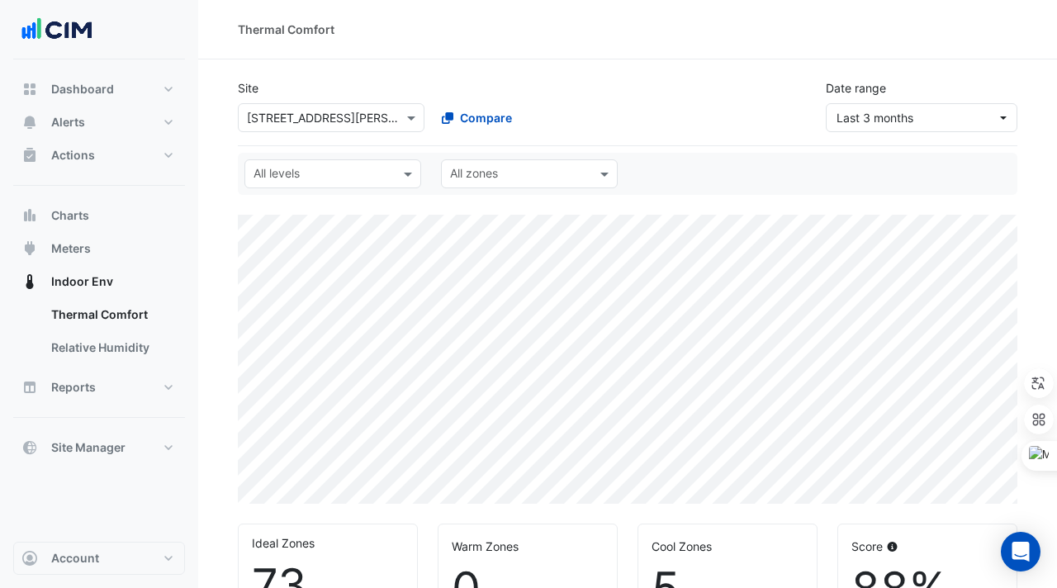
click at [729, 100] on div "Site Select a Site × 7 Murray Rose Avenue Compare Date range Last 3 months" at bounding box center [628, 99] width 800 height 66
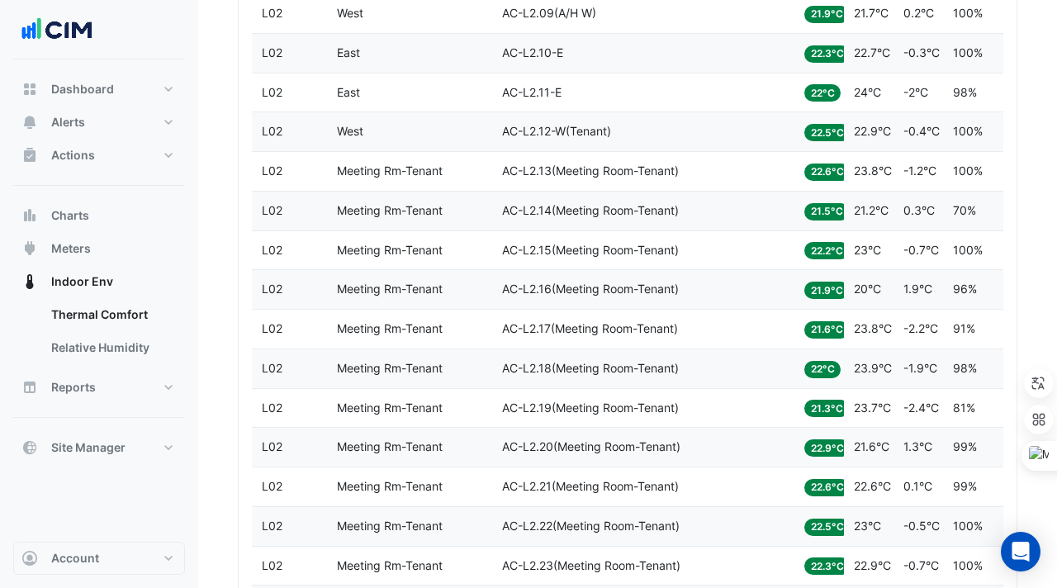
scroll to position [1583, 0]
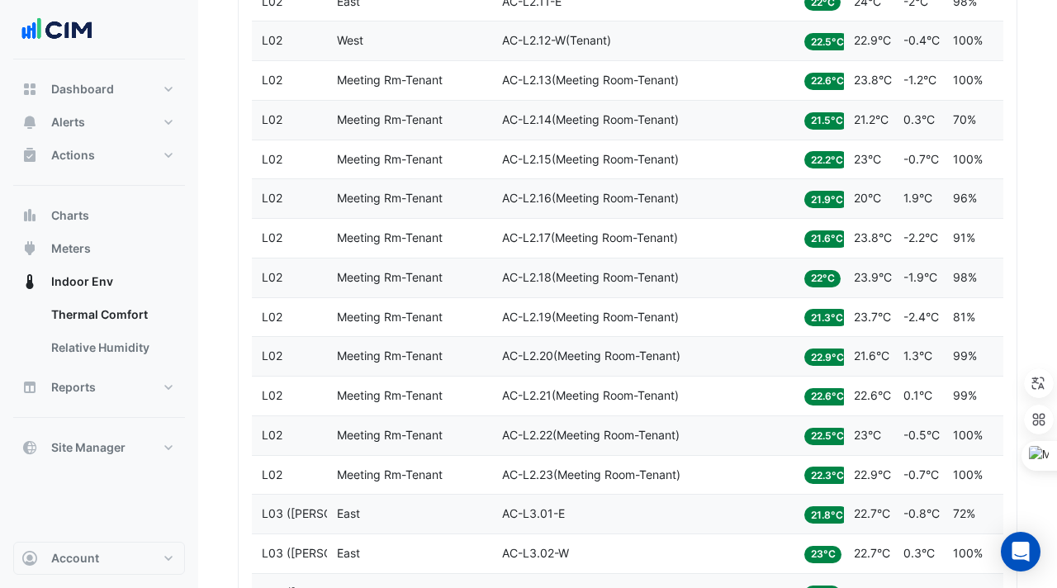
click at [737, 200] on div "Equipment AC-L2.16(Meeting Room-Tenant)" at bounding box center [643, 198] width 283 height 19
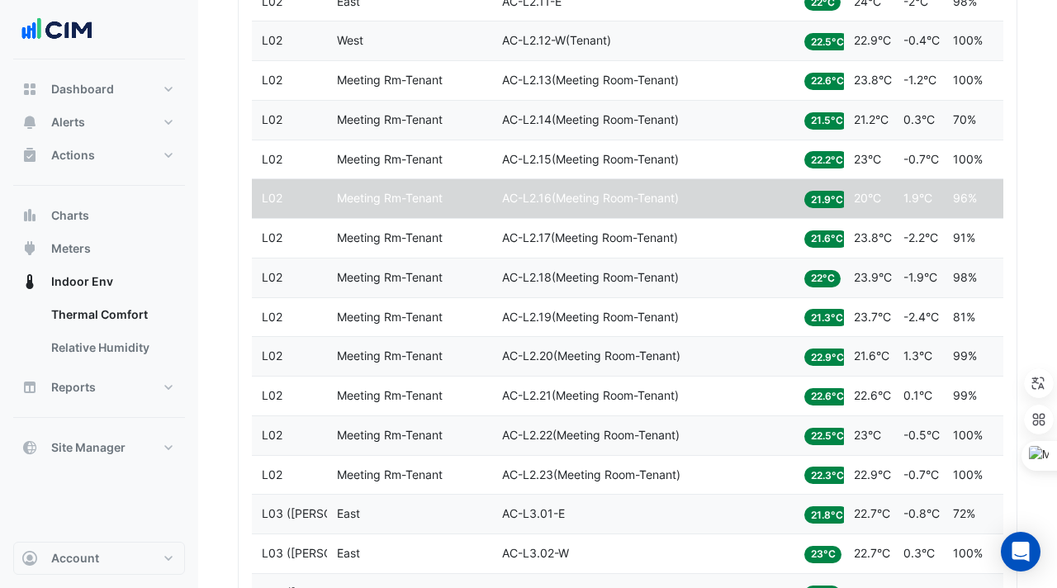
scroll to position [1586, 0]
